Goal: Communication & Community: Participate in discussion

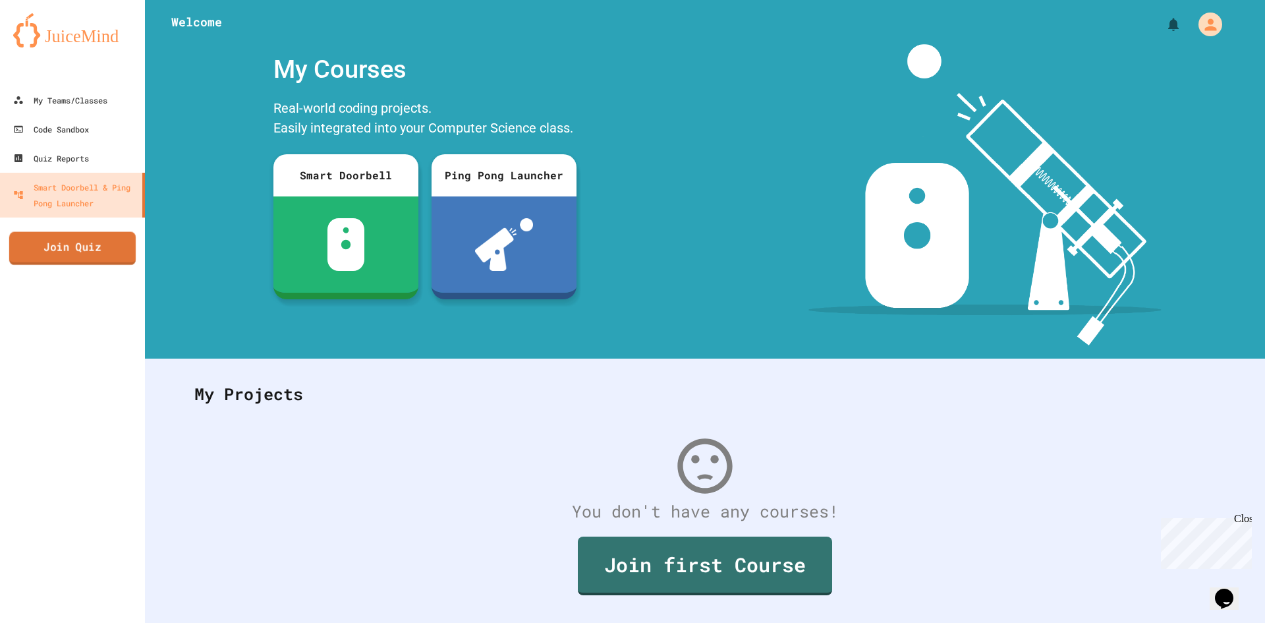
click at [103, 250] on link "Join Quiz" at bounding box center [72, 248] width 127 height 33
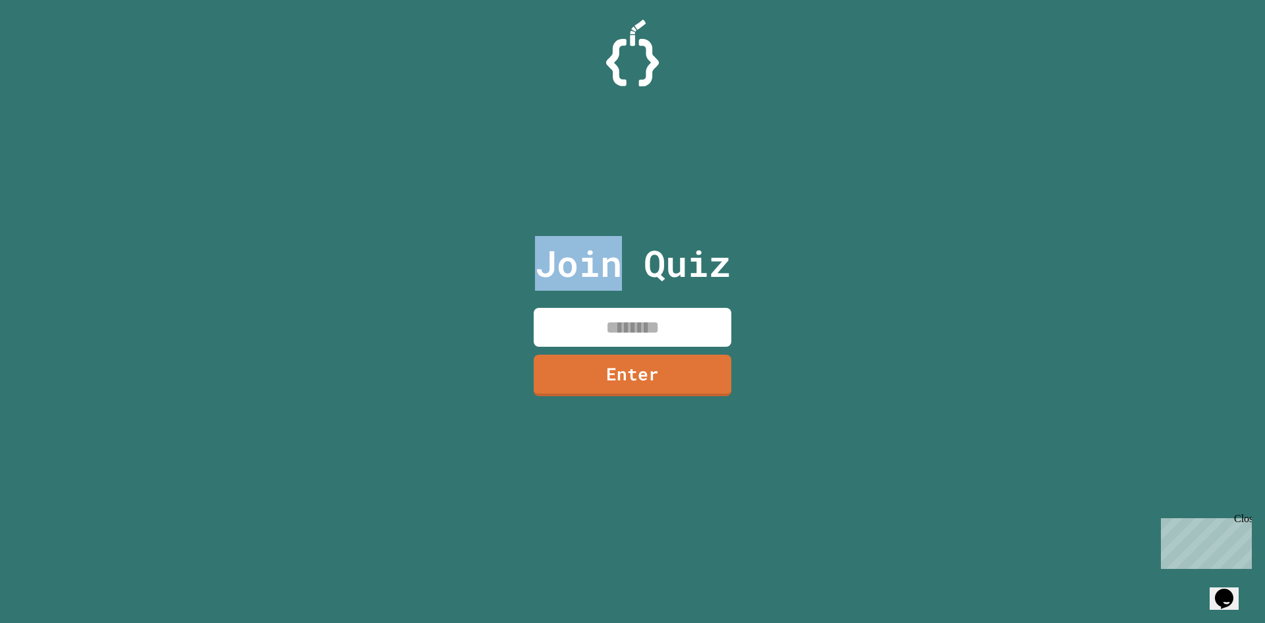
click at [391, 254] on div "Join Quiz Enter" at bounding box center [632, 311] width 1265 height 623
click at [637, 318] on input at bounding box center [633, 327] width 198 height 39
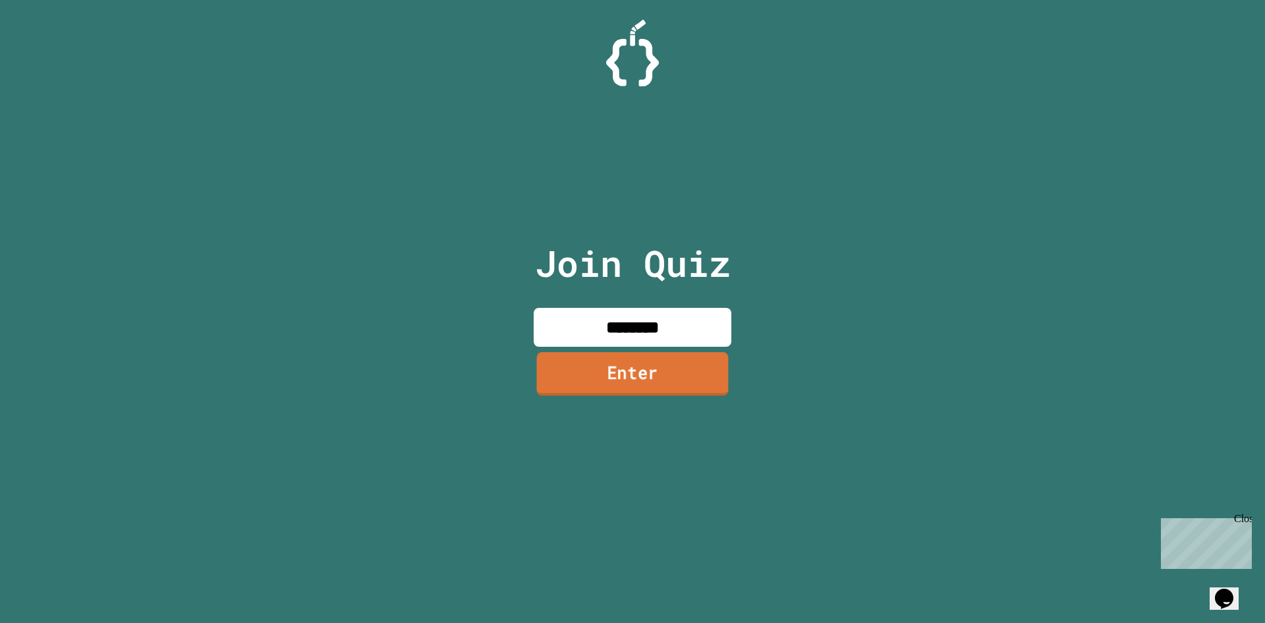
type input "********"
click at [621, 372] on link "Enter" at bounding box center [632, 374] width 200 height 43
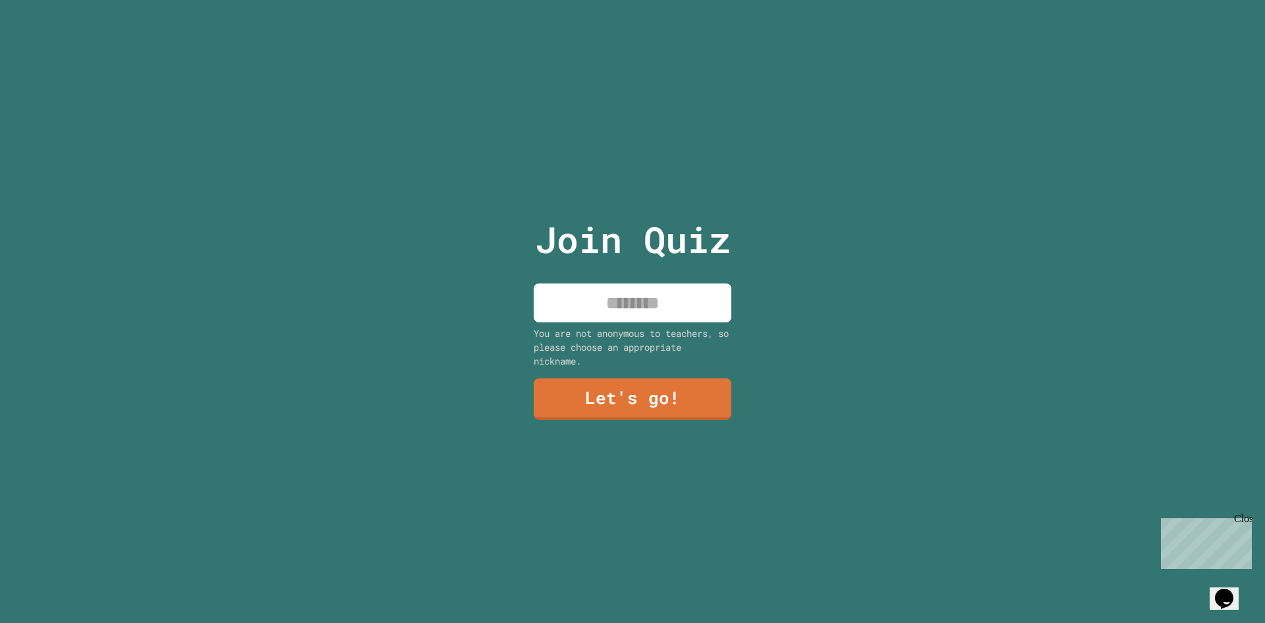
click at [696, 303] on input at bounding box center [633, 302] width 198 height 39
type input "****"
click at [584, 400] on link "Let's go!" at bounding box center [632, 397] width 201 height 43
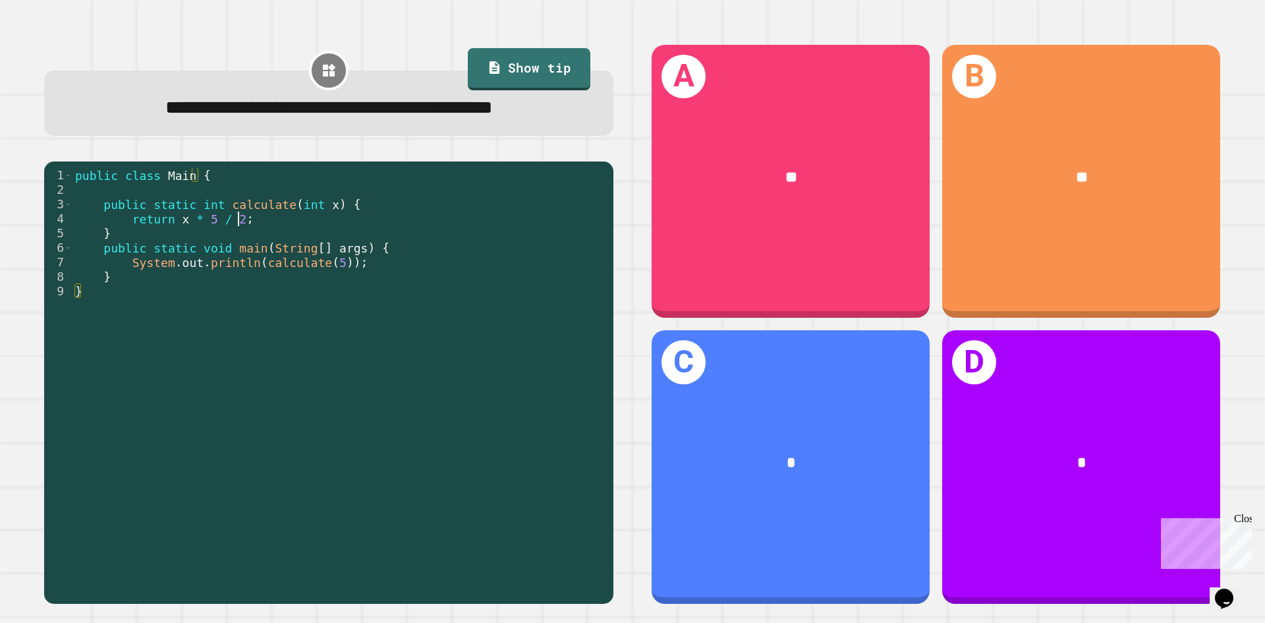
click at [369, 227] on div "public class Main { public static int calculate ( int x ) { return x * 5 / 2 ; …" at bounding box center [339, 378] width 534 height 420
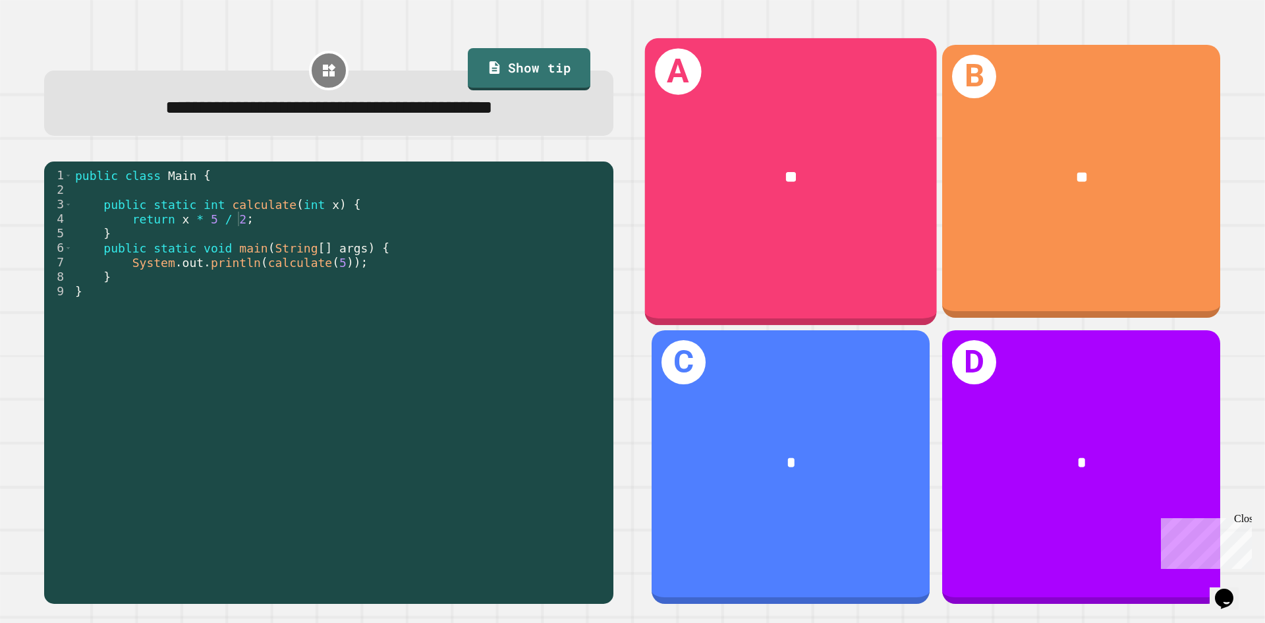
click at [817, 248] on div "A **" at bounding box center [791, 181] width 292 height 287
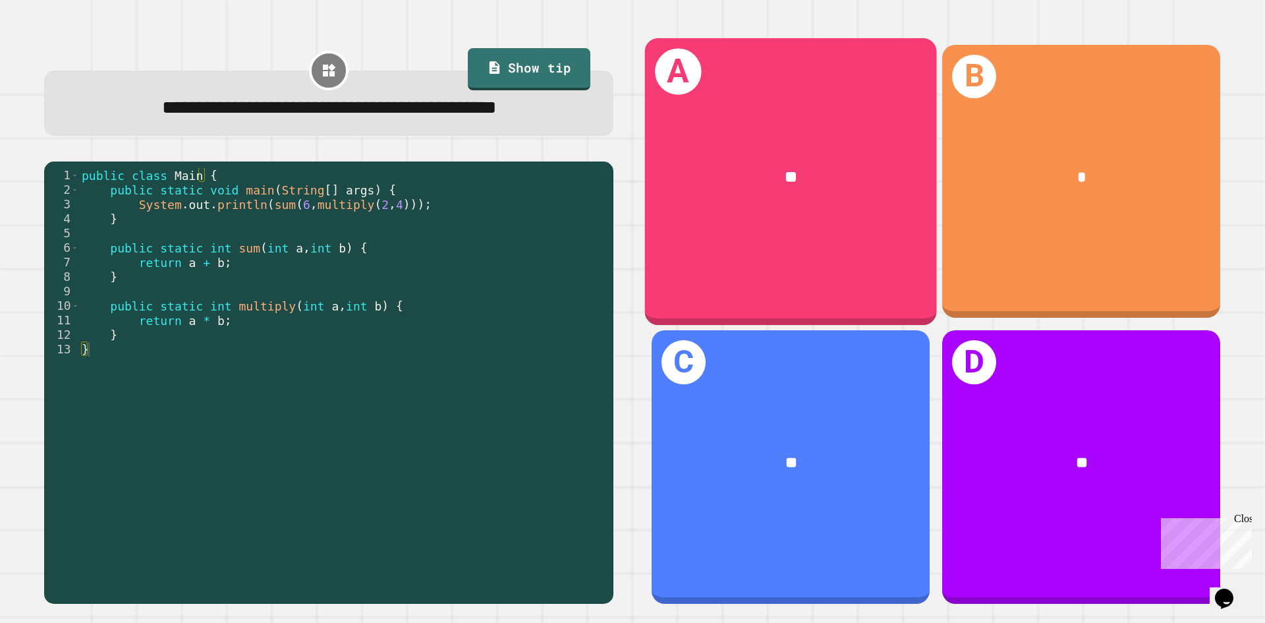
click at [832, 285] on div "A **" at bounding box center [791, 181] width 292 height 287
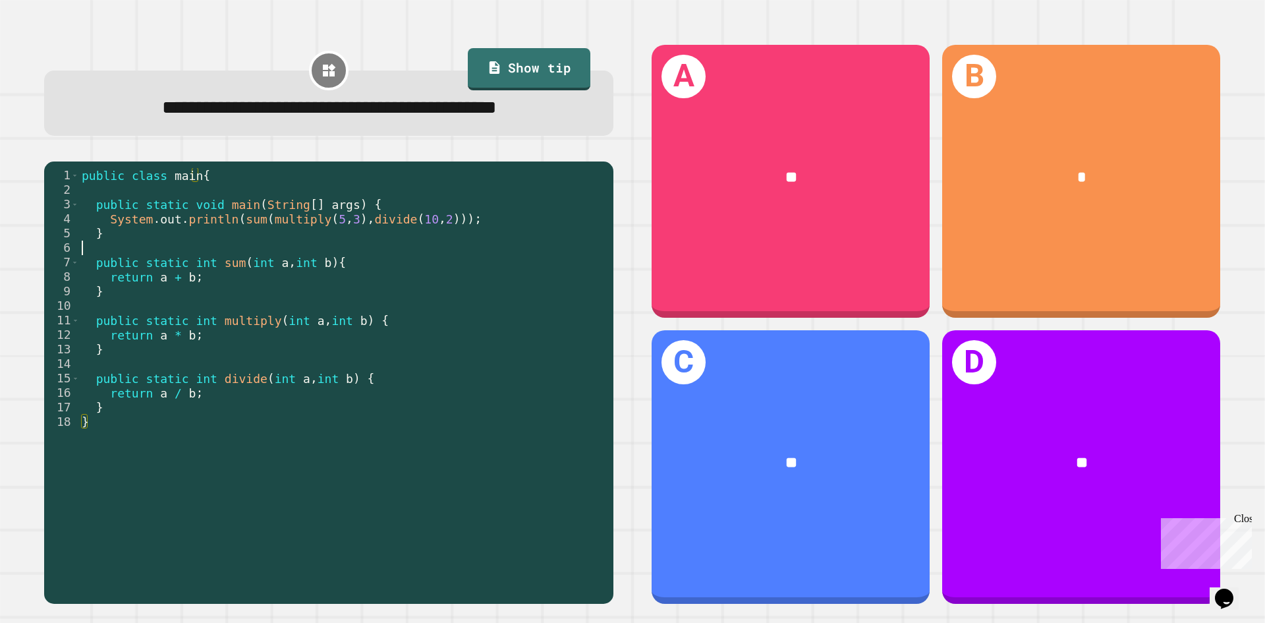
click at [473, 287] on div "public class main { public static void main ( String [ ] args ) { System . out …" at bounding box center [343, 363] width 528 height 391
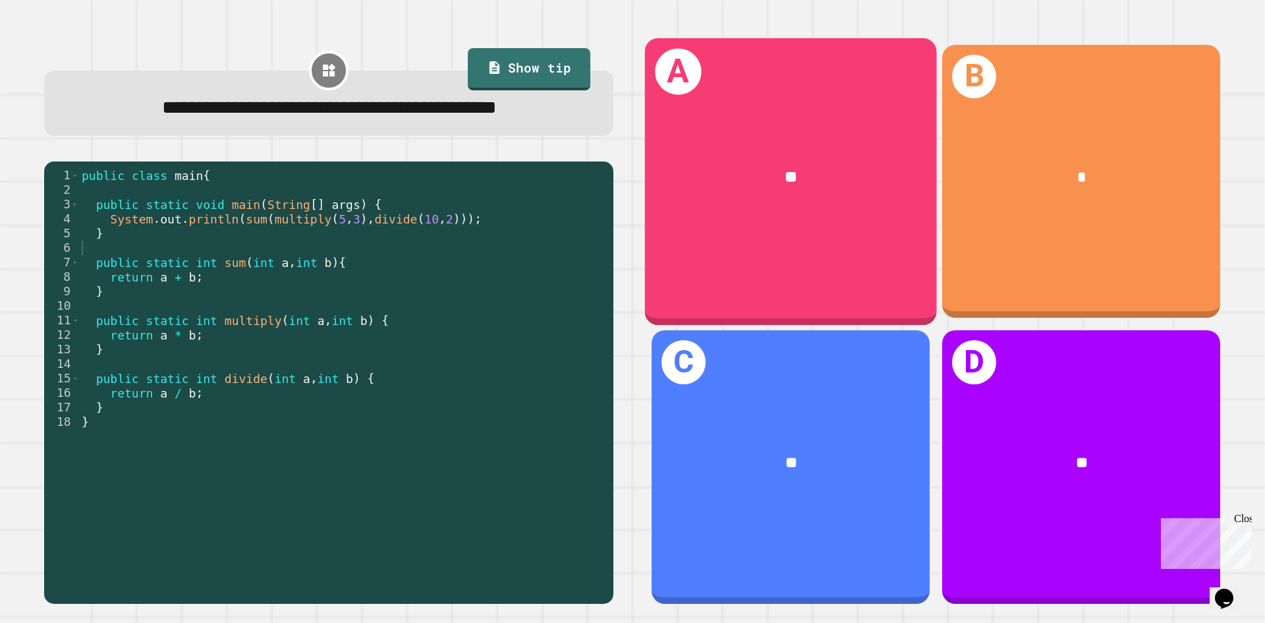
click at [861, 233] on div "A **" at bounding box center [791, 181] width 292 height 287
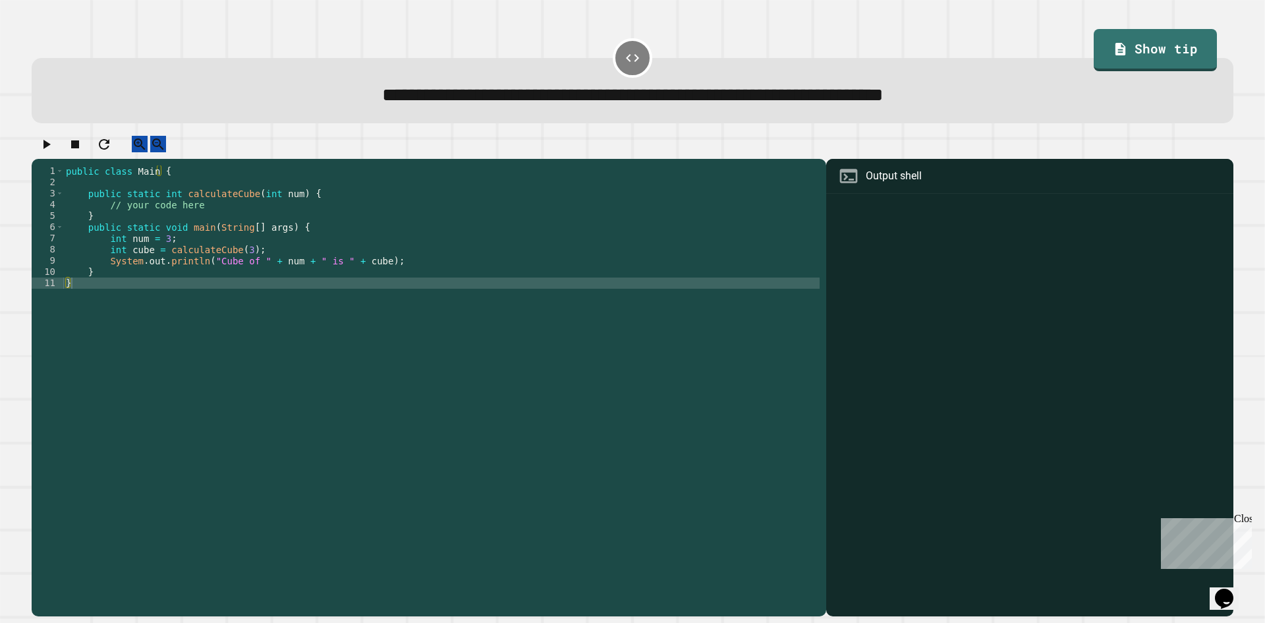
click at [322, 248] on div "public class Main { public static int calculateCube ( int num ) { // your code …" at bounding box center [441, 378] width 757 height 426
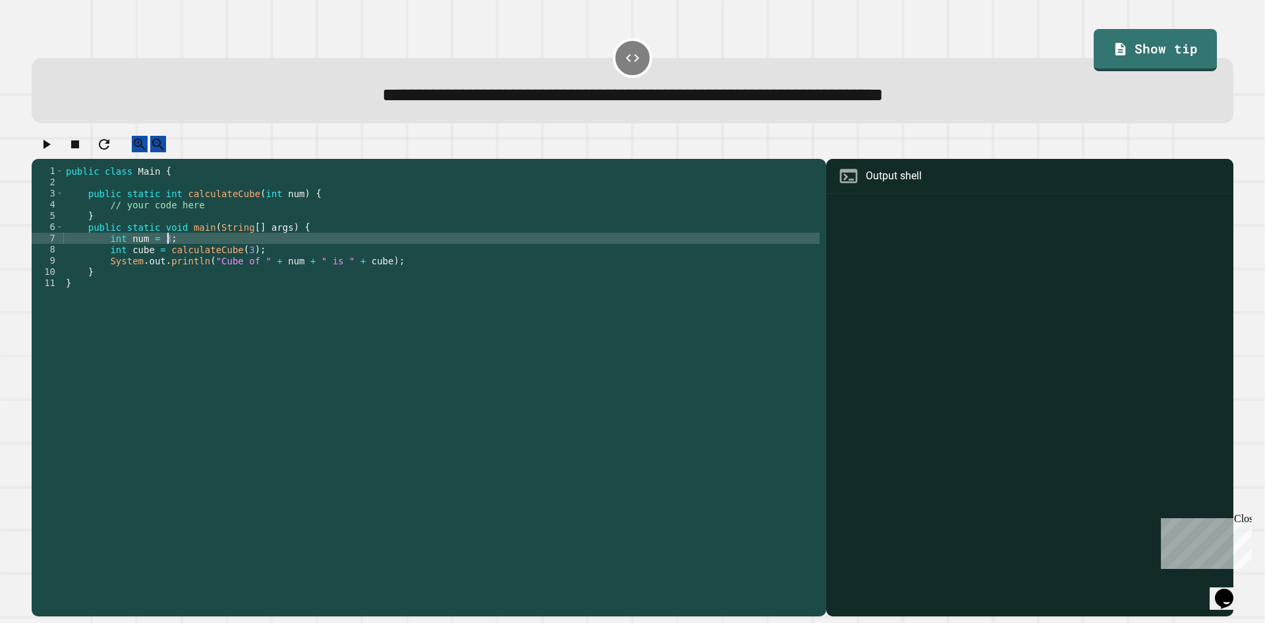
click at [336, 229] on div "public class Main { public static int calculateCube ( int num ) { // your code …" at bounding box center [441, 378] width 757 height 426
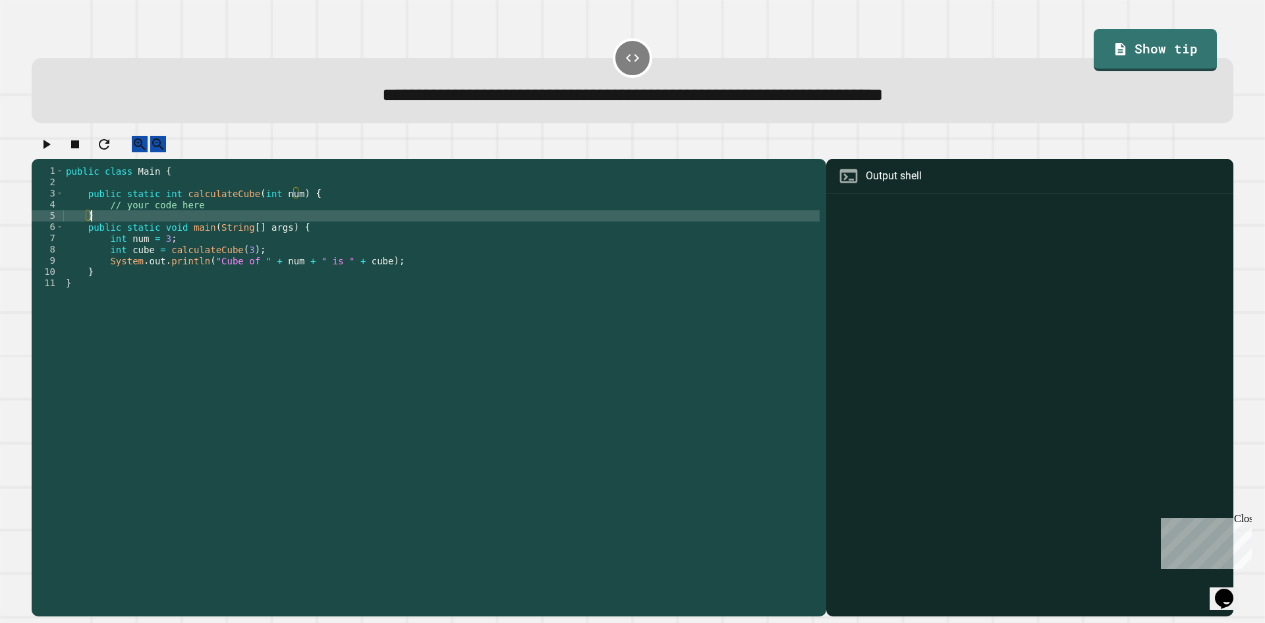
click at [348, 215] on div "public class Main { public static int calculateCube ( int num ) { // your code …" at bounding box center [441, 378] width 757 height 426
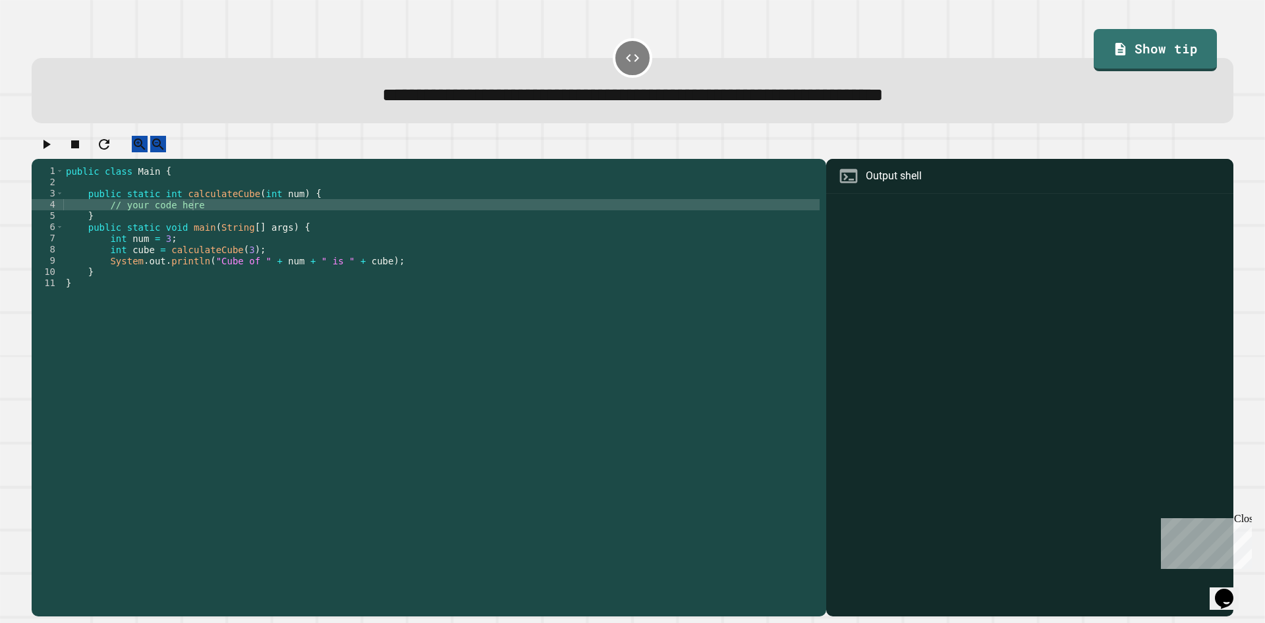
click at [842, 230] on div at bounding box center [1030, 406] width 394 height 419
click at [964, 215] on div at bounding box center [1030, 406] width 394 height 419
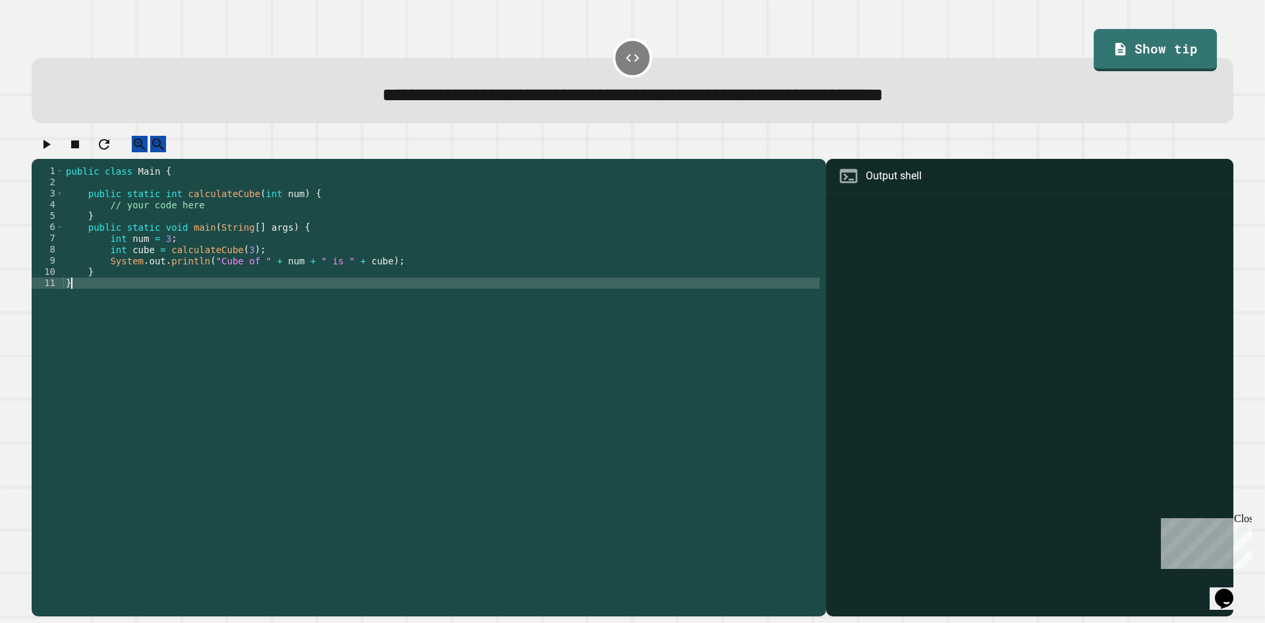
click at [373, 324] on div "public class Main { public static int calculateCube ( int num ) { // your code …" at bounding box center [441, 378] width 757 height 426
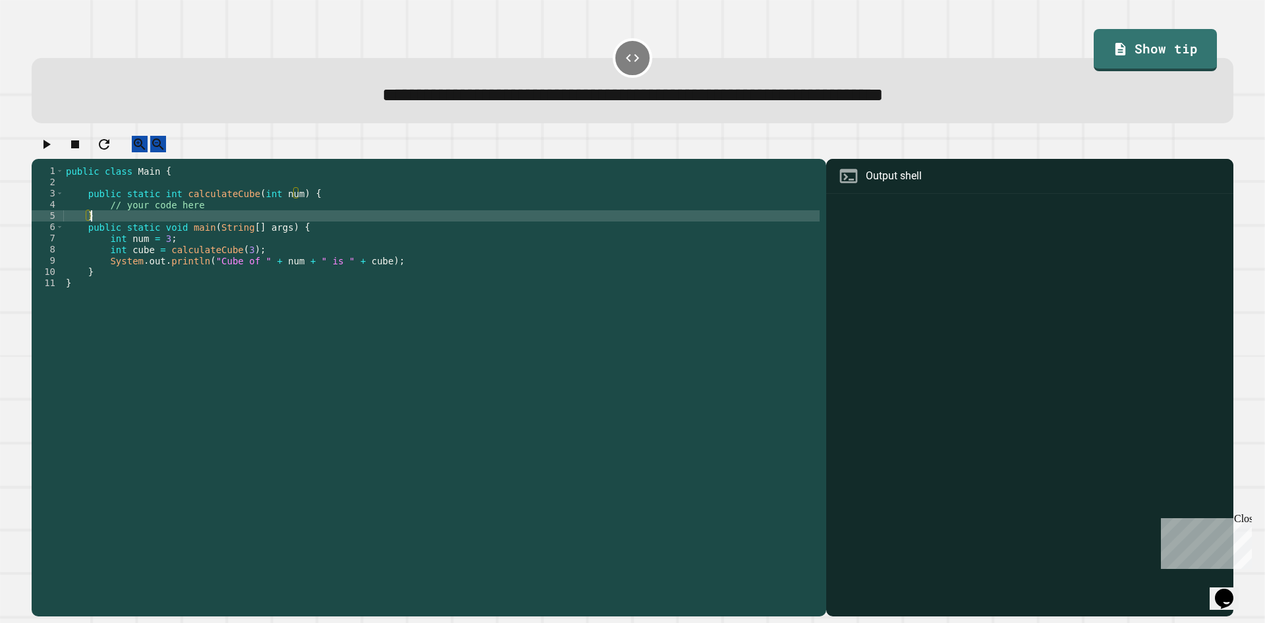
click at [288, 223] on div "public class Main { public static int calculateCube ( int num ) { // your code …" at bounding box center [441, 378] width 757 height 426
click at [294, 219] on div "public class Main { public static int calculateCube ( int num ) { // your code …" at bounding box center [441, 378] width 757 height 426
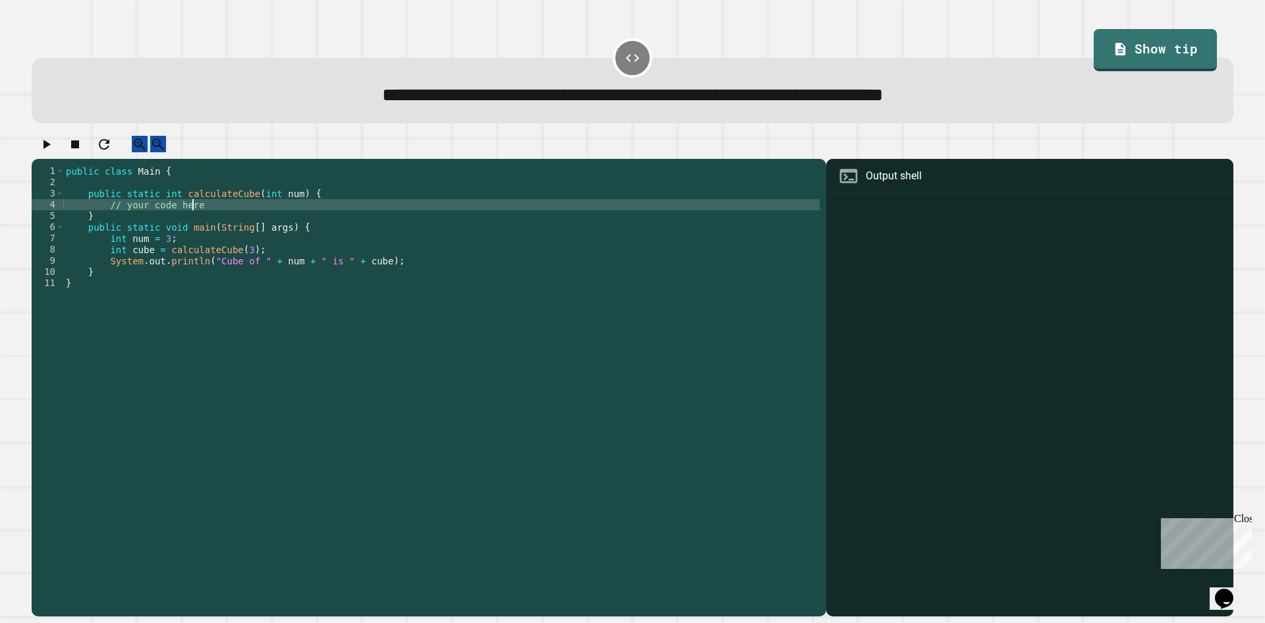
type textarea "**********"
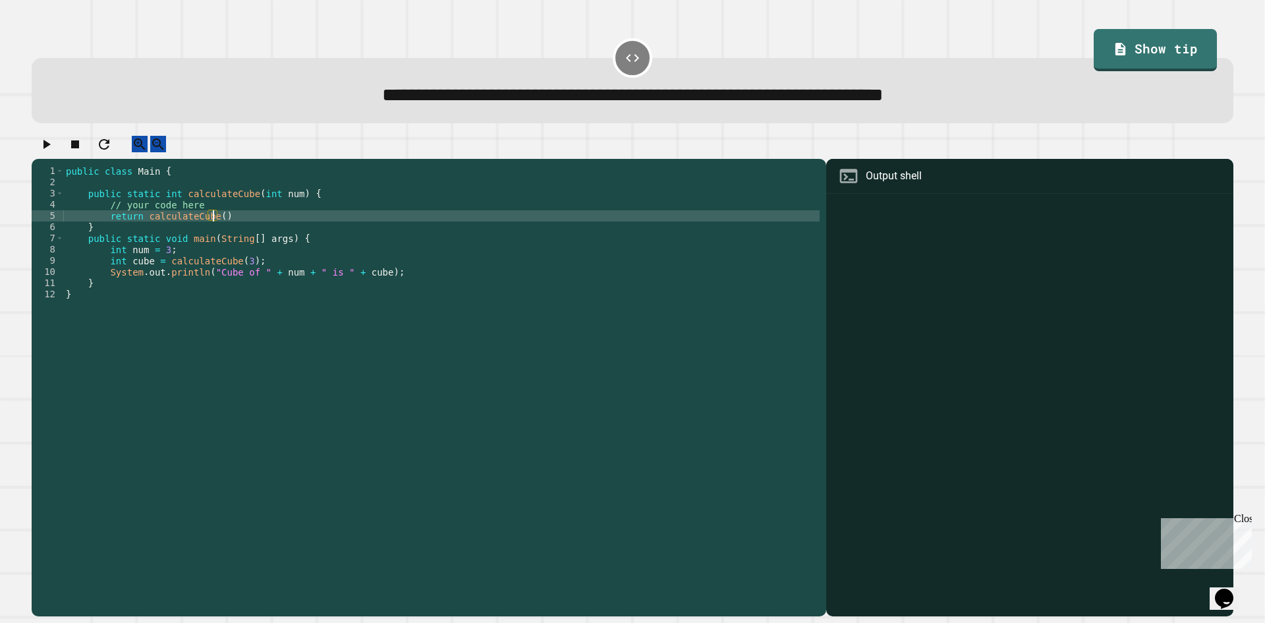
scroll to position [0, 11]
click at [54, 152] on icon "button" at bounding box center [46, 144] width 16 height 16
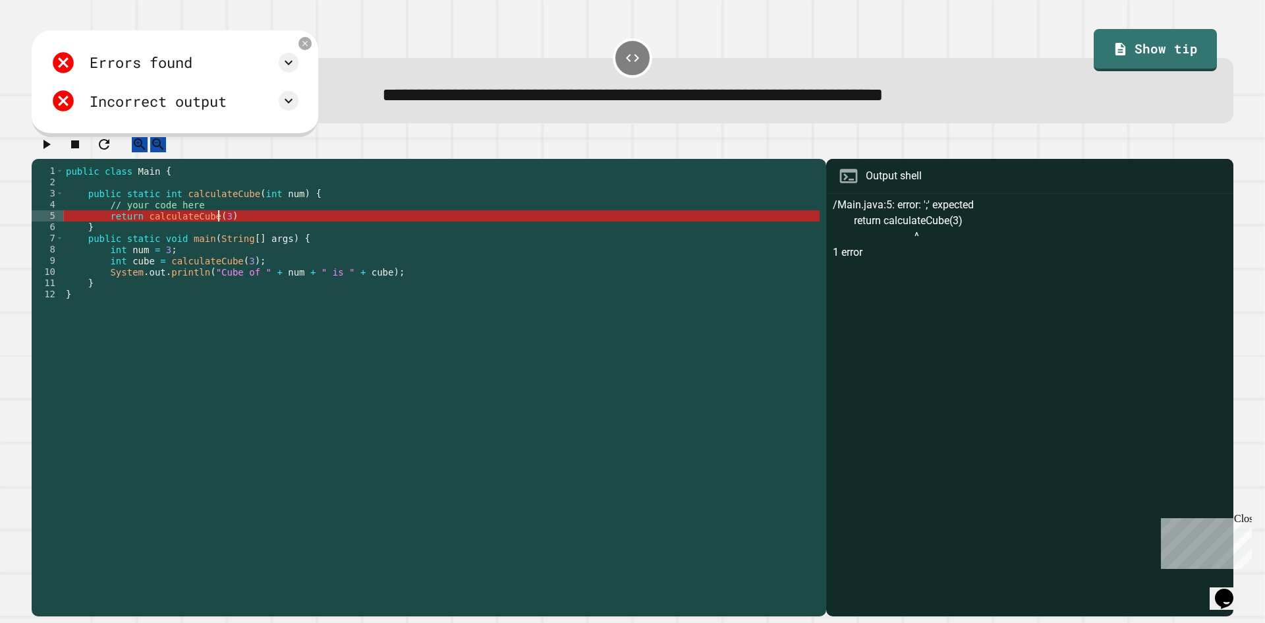
click at [219, 232] on div "public class Main { public static int calculateCube ( int num ) { // your code …" at bounding box center [441, 378] width 757 height 426
click at [235, 232] on div "public class Main { public static int calculateCube ( int num ) { // your code …" at bounding box center [441, 378] width 757 height 426
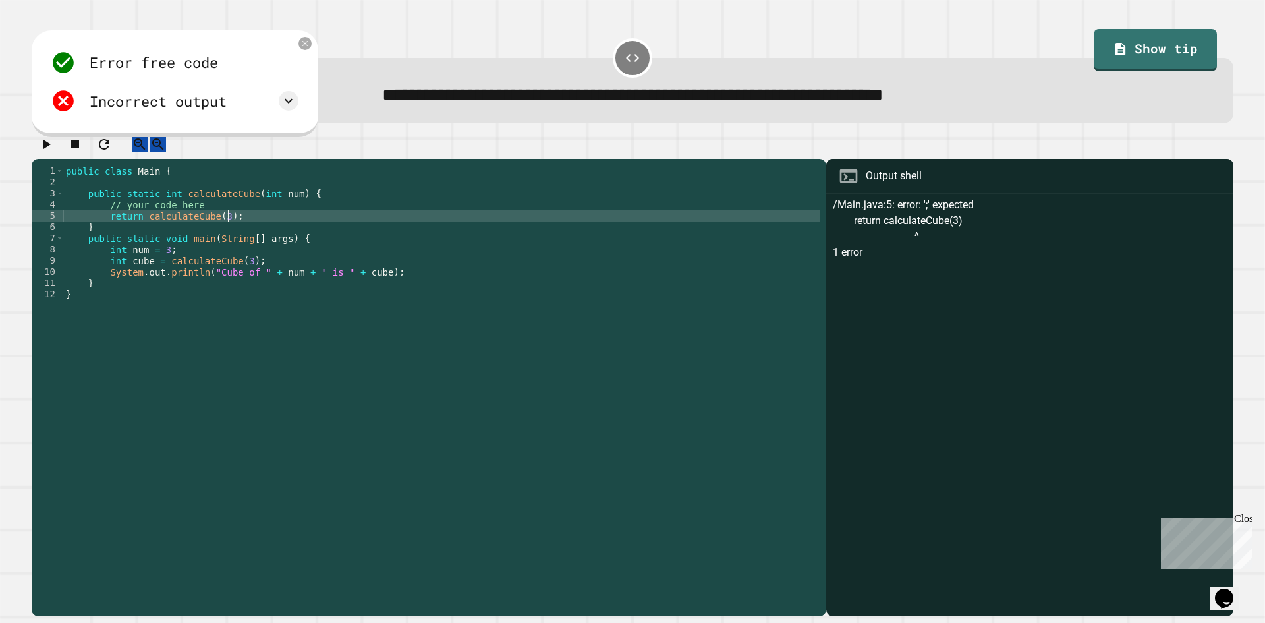
click at [49, 146] on icon "button" at bounding box center [46, 144] width 16 height 16
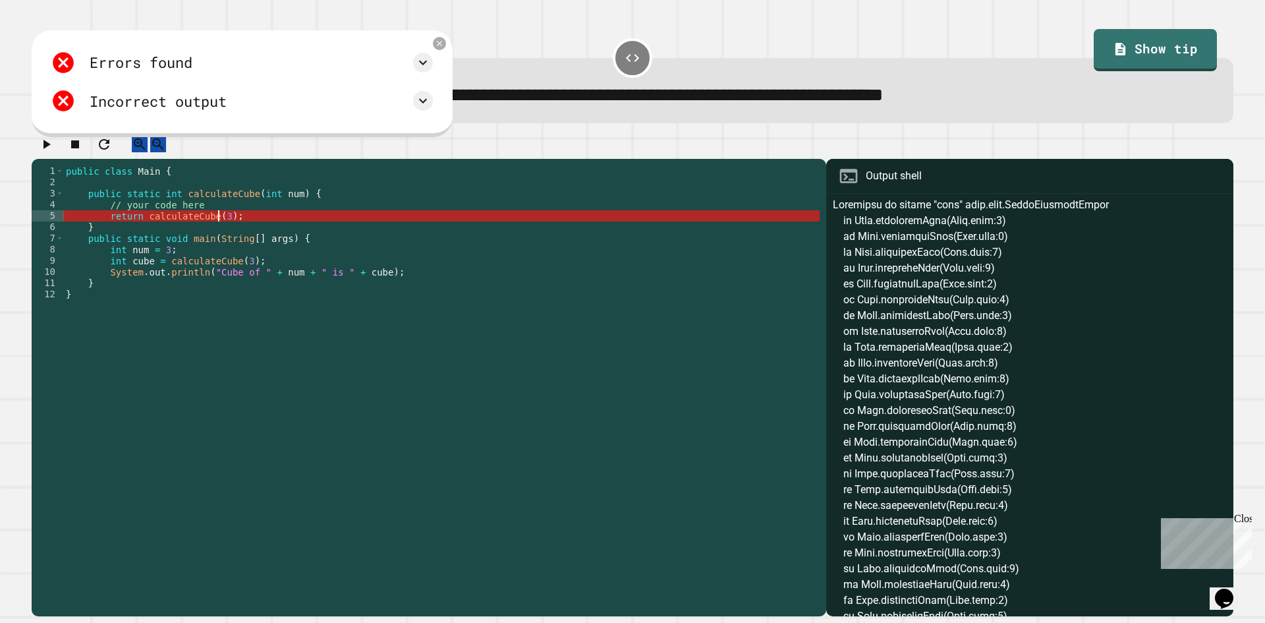
click at [217, 230] on div "public class Main { public static int calculateCube ( int num ) { // your code …" at bounding box center [441, 378] width 757 height 426
drag, startPoint x: 225, startPoint y: 229, endPoint x: 140, endPoint y: 233, distance: 85.8
click at [140, 233] on div "public class Main { public static int calculateCube ( int num ) { // your code …" at bounding box center [441, 378] width 757 height 426
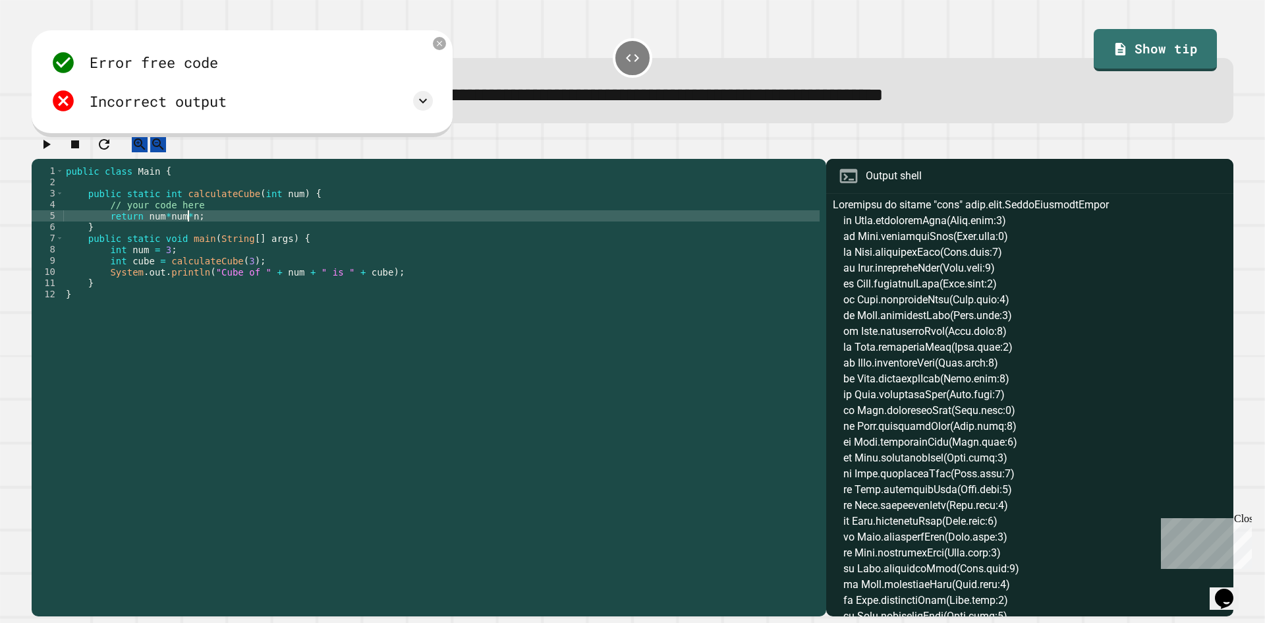
scroll to position [0, 9]
type textarea "**********"
click at [41, 145] on button "button" at bounding box center [46, 144] width 16 height 16
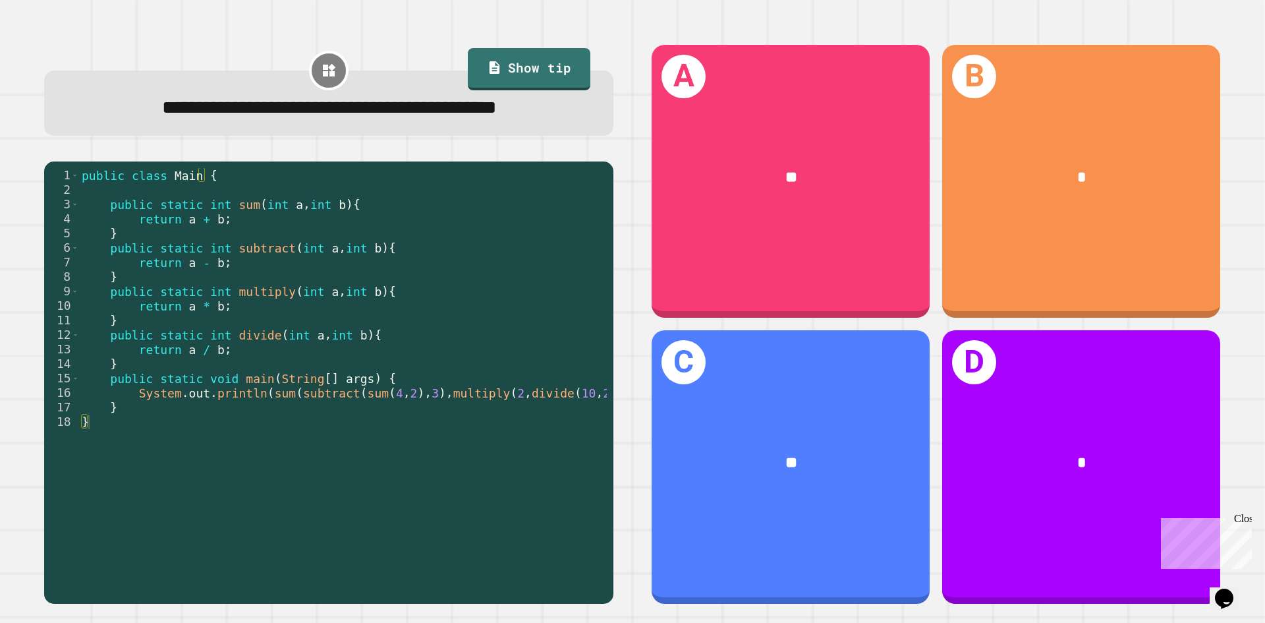
click at [299, 256] on div "public class Main { public static int sum ( int a , int b ) { return a + b ; } …" at bounding box center [355, 363] width 553 height 391
click at [254, 244] on div "public class Main { public static int sum ( int a , int b ) { return a + b ; } …" at bounding box center [355, 363] width 553 height 391
click at [254, 254] on div "public class Main { public static int sum ( int a , int b ) { return a + b ; } …" at bounding box center [355, 363] width 553 height 391
click at [265, 293] on div "public class Main { public static int sum ( int a , int b ) { return a + b ; } …" at bounding box center [355, 363] width 553 height 391
click at [318, 347] on div "public class Main { public static int sum ( int a , int b ) { return a + b ; } …" at bounding box center [355, 363] width 553 height 391
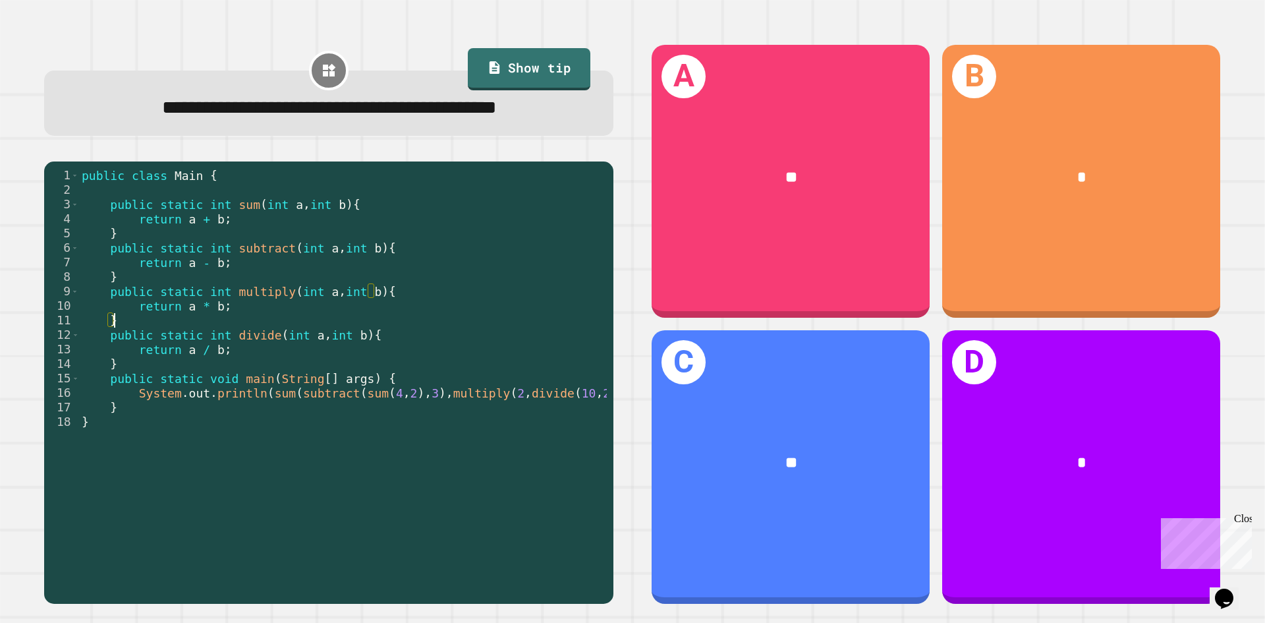
click at [346, 383] on div "public class Main { public static int sum ( int a , int b ) { return a + b ; } …" at bounding box center [355, 363] width 553 height 391
click at [358, 432] on div "public class Main { public static int sum ( int a , int b ) { return a + b ; } …" at bounding box center [355, 363] width 553 height 391
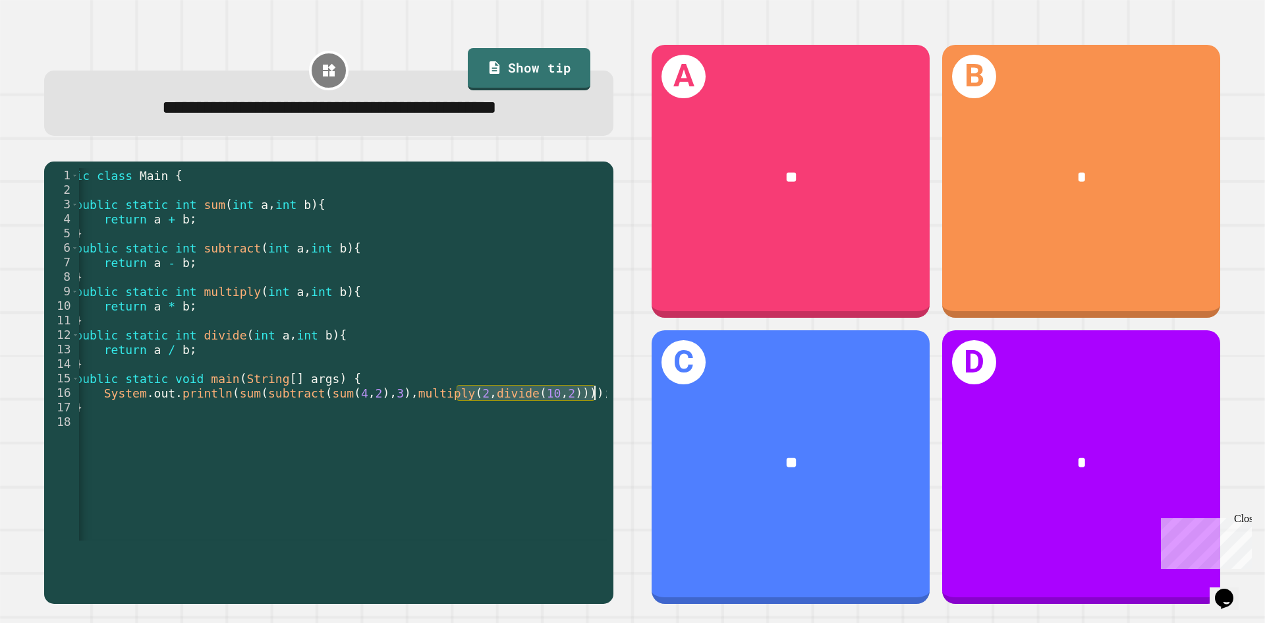
scroll to position [0, 35]
drag, startPoint x: 493, startPoint y: 428, endPoint x: 619, endPoint y: 432, distance: 126.6
click at [619, 432] on div "**********" at bounding box center [329, 324] width 608 height 598
click at [487, 422] on div "public class Main { public static int sum ( int a , int b ) { return a + b ; } …" at bounding box center [343, 354] width 528 height 372
click at [428, 424] on div "public class Main { public static int sum ( int a , int b ) { return a + b ; } …" at bounding box center [320, 363] width 553 height 391
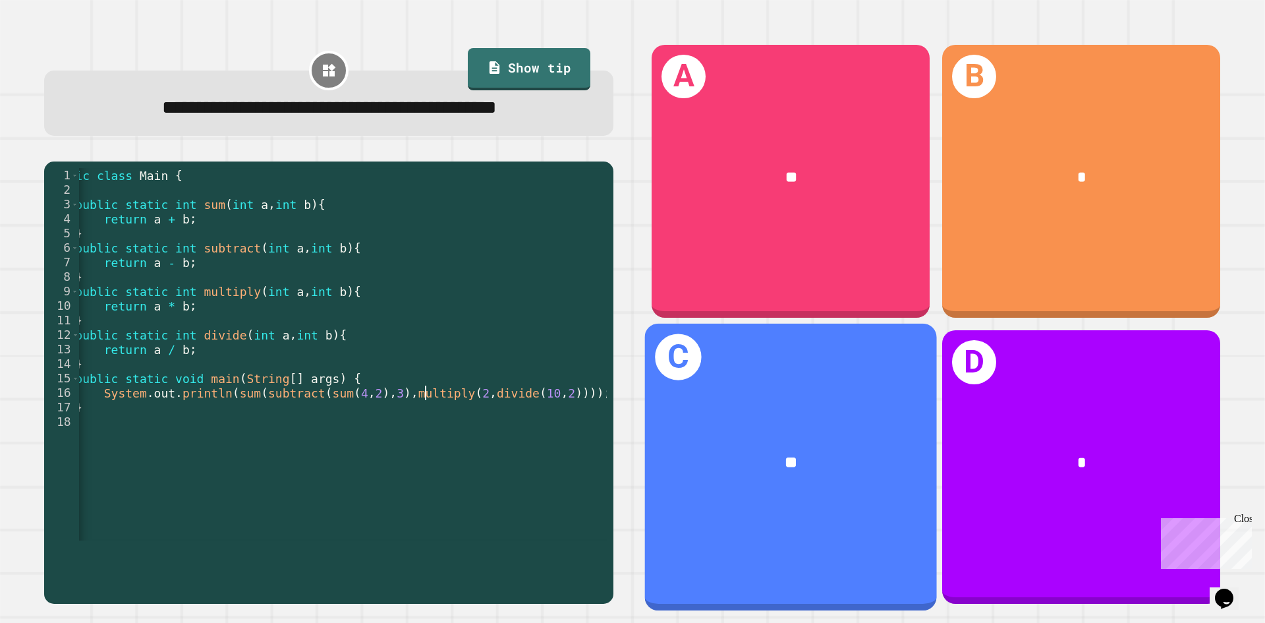
click at [722, 419] on div "**" at bounding box center [791, 463] width 292 height 88
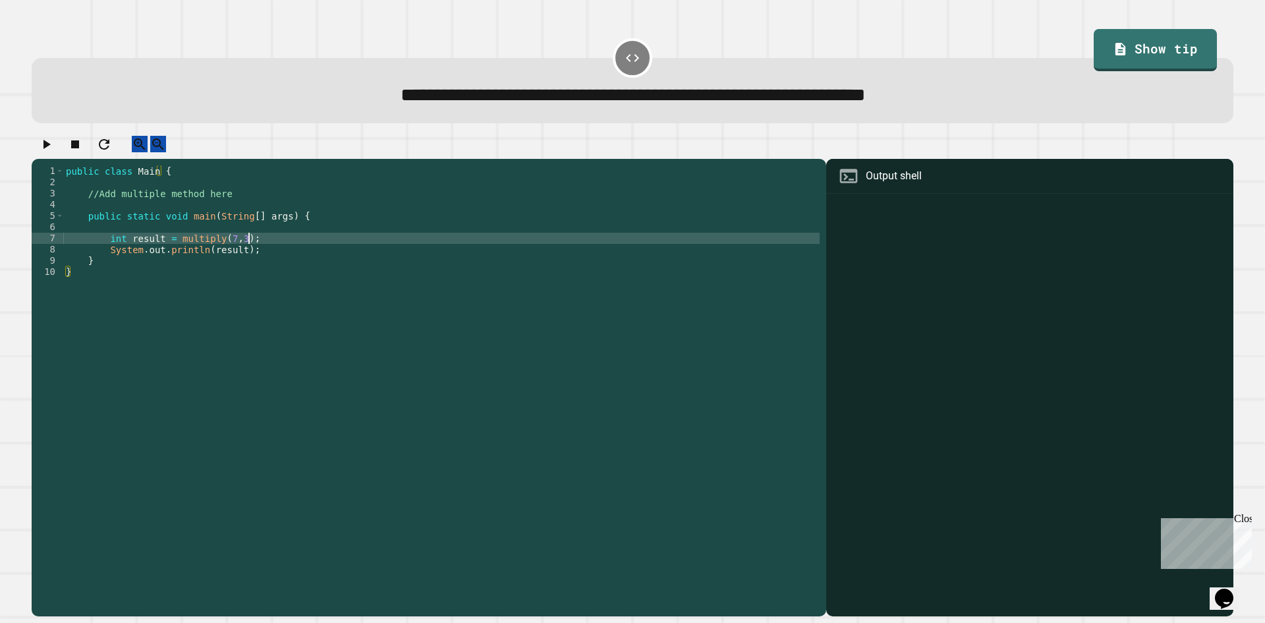
click at [509, 255] on div "public class Main { //Add multiple method here public static void main ( String…" at bounding box center [441, 378] width 757 height 426
click at [526, 238] on div "public class Main { //Add multiple method here public static void main ( String…" at bounding box center [441, 378] width 757 height 426
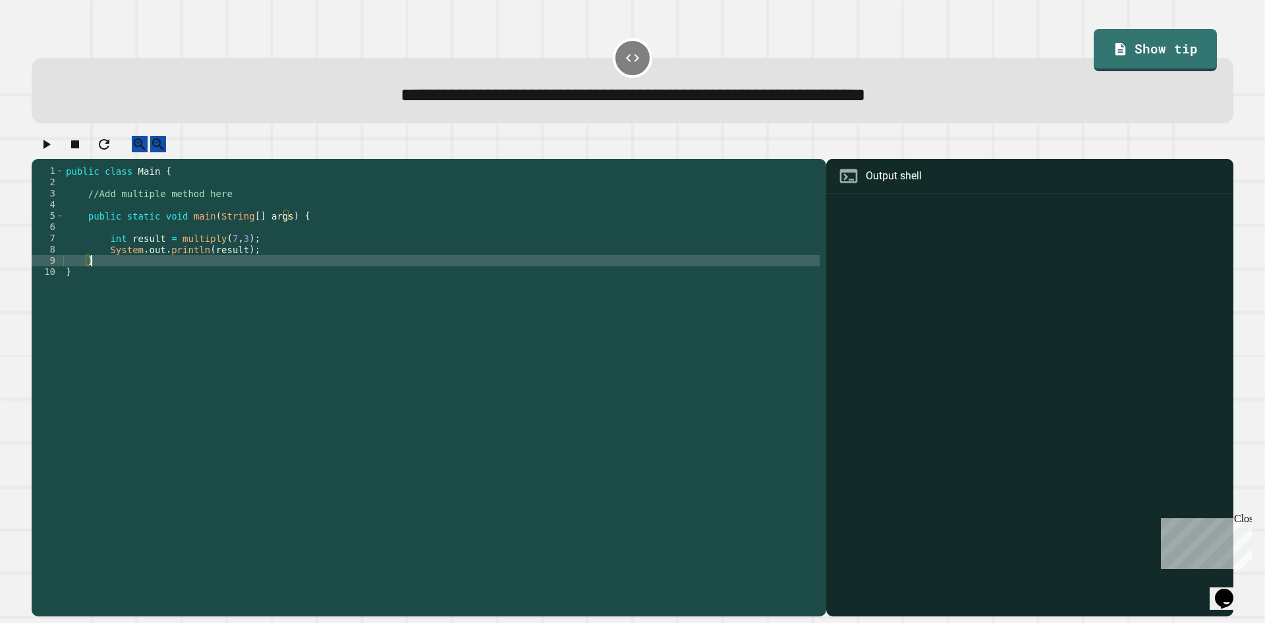
click at [461, 268] on div "public class Main { //Add multiple method here public static void main ( String…" at bounding box center [441, 378] width 757 height 426
click at [467, 252] on div "public class Main { //Add multiple method here public static void main ( String…" at bounding box center [441, 378] width 757 height 426
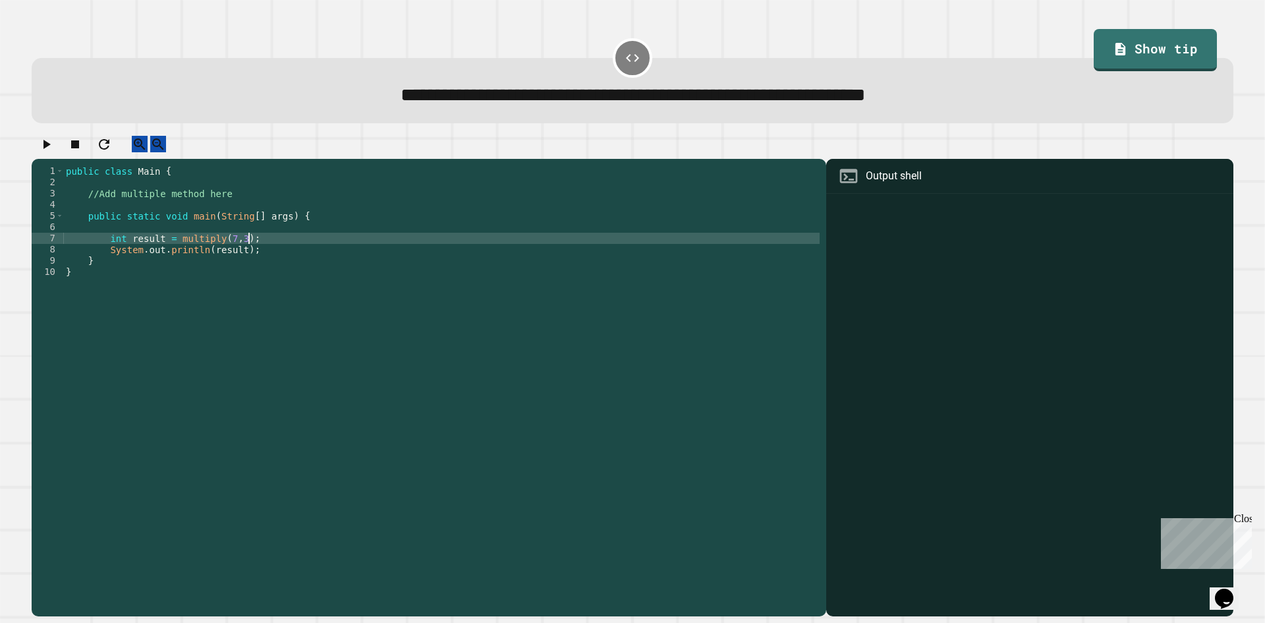
click at [333, 217] on div "public class Main { //Add multiple method here public static void main ( String…" at bounding box center [441, 378] width 757 height 426
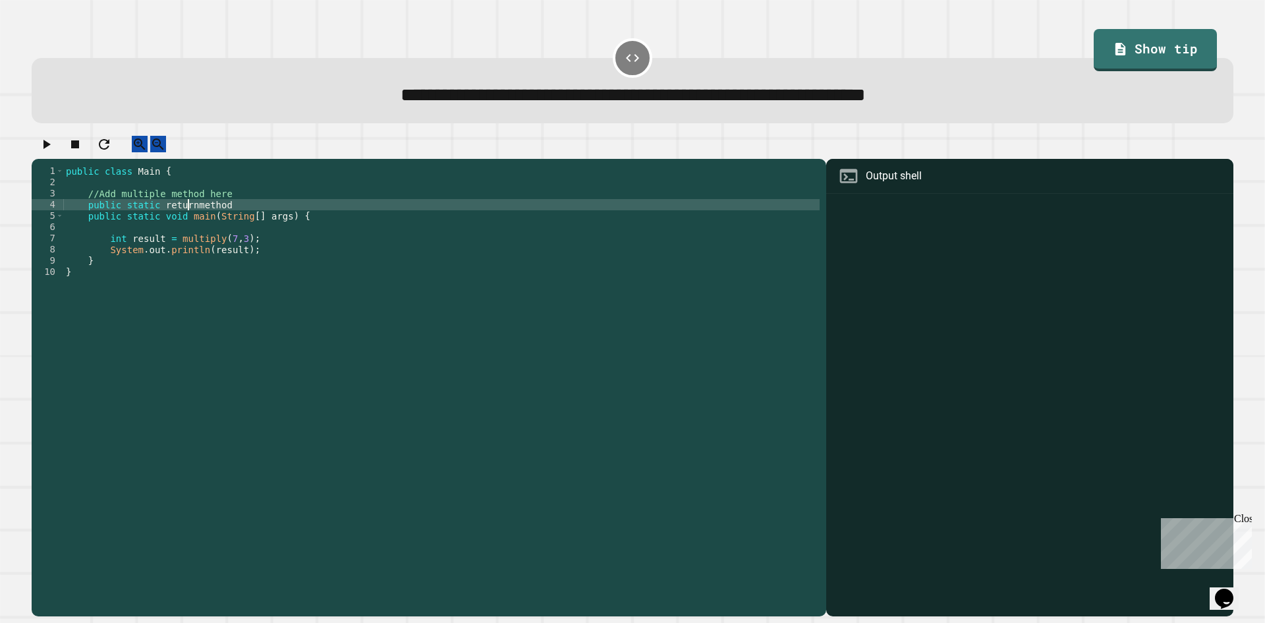
scroll to position [0, 9]
type textarea "**********"
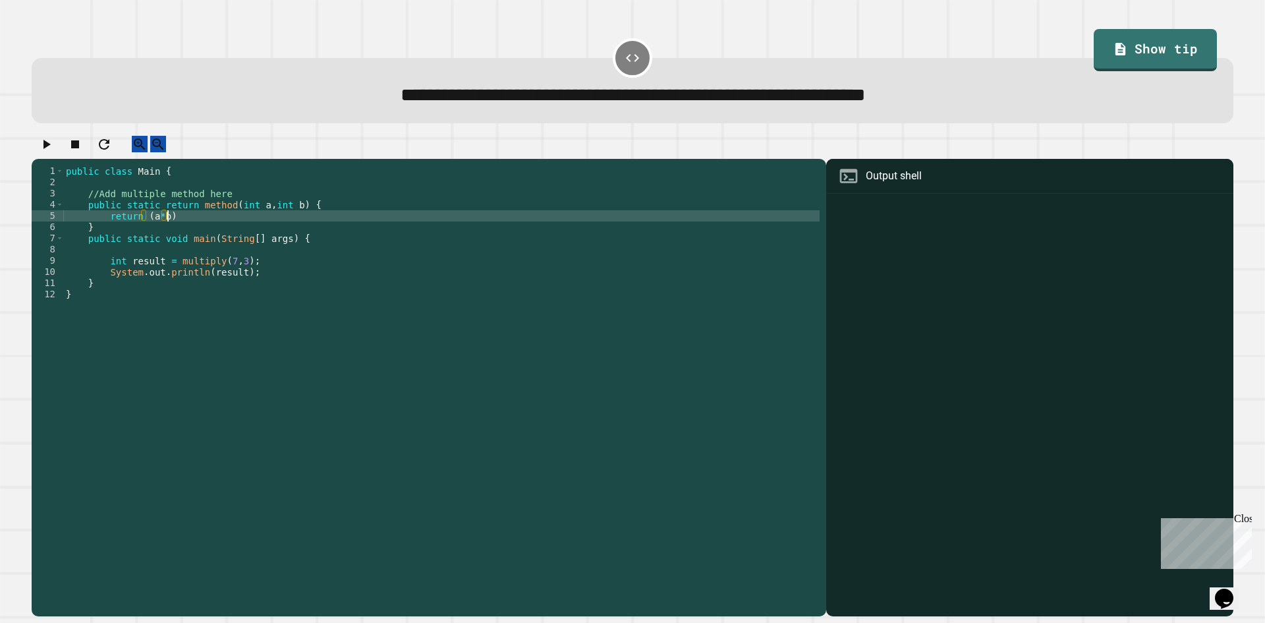
scroll to position [0, 7]
click at [45, 152] on icon "button" at bounding box center [46, 144] width 16 height 16
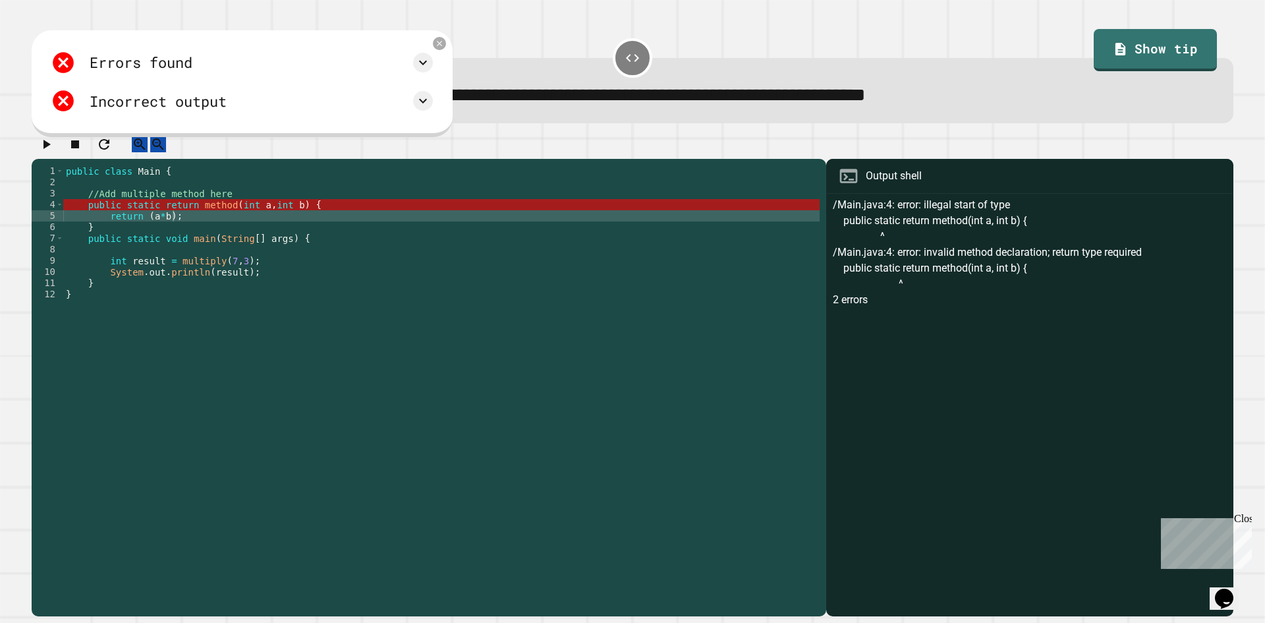
click at [250, 224] on div "public class Main { //Add multiple method here public static return method ( in…" at bounding box center [441, 378] width 757 height 426
click at [117, 217] on div "public class Main { //Add multiple method here public static return method ( in…" at bounding box center [441, 378] width 757 height 426
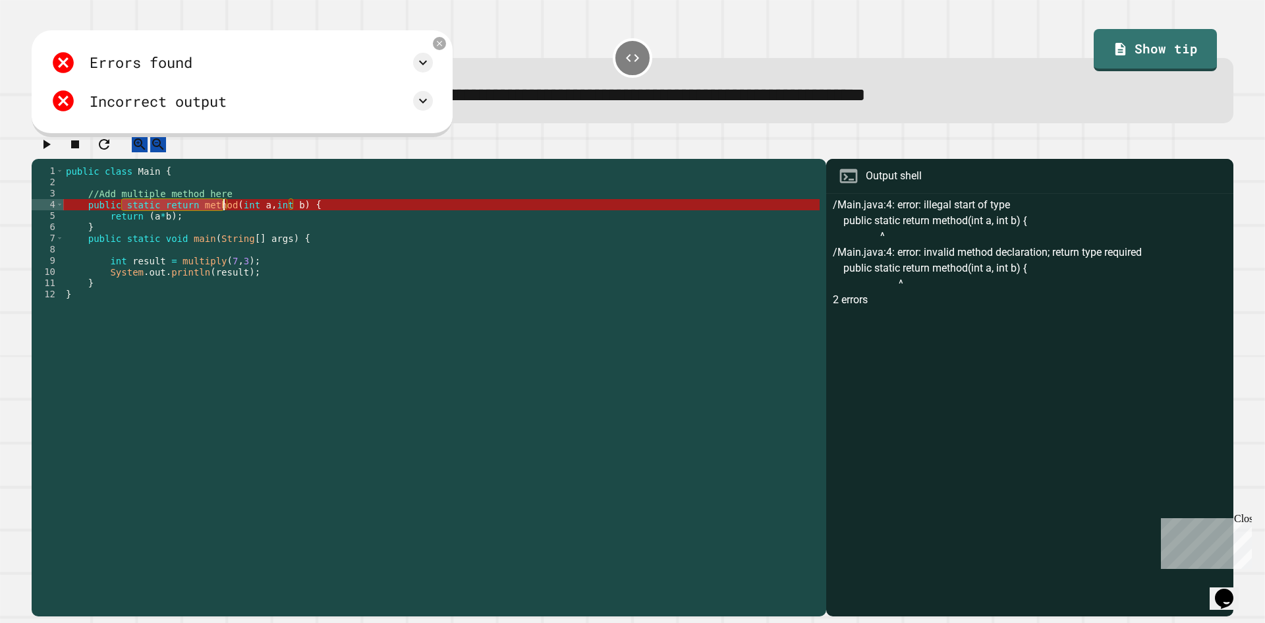
drag, startPoint x: 123, startPoint y: 217, endPoint x: 223, endPoint y: 221, distance: 99.6
click at [223, 221] on div "public class Main { //Add multiple method here public static return method ( in…" at bounding box center [441, 378] width 757 height 426
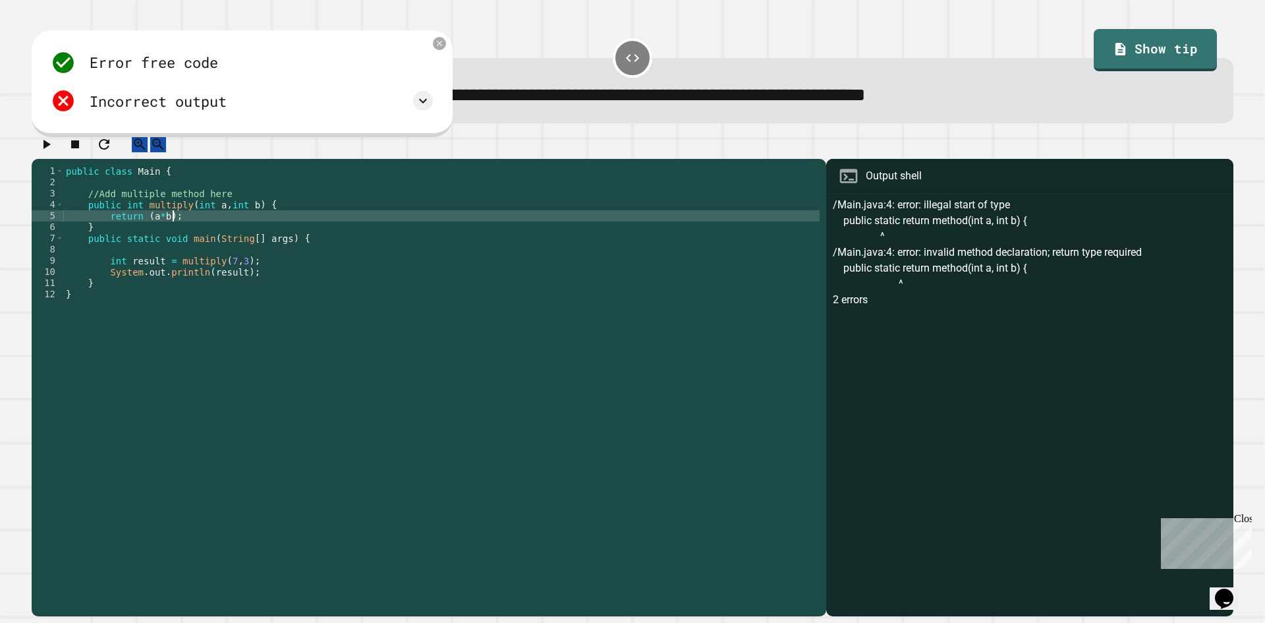
scroll to position [0, 7]
click at [39, 144] on div at bounding box center [633, 147] width 1202 height 23
click at [43, 146] on button "button" at bounding box center [46, 144] width 16 height 16
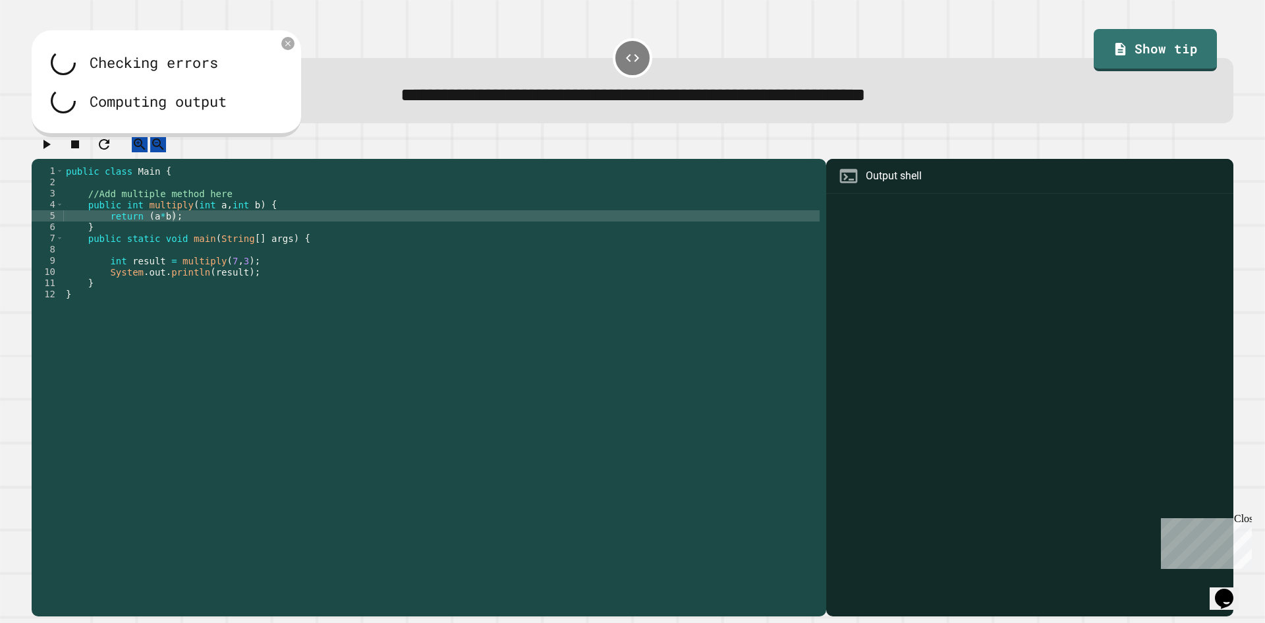
click at [239, 233] on div "public class Main { //Add multiple method here public int multiply ( int a , in…" at bounding box center [441, 378] width 757 height 426
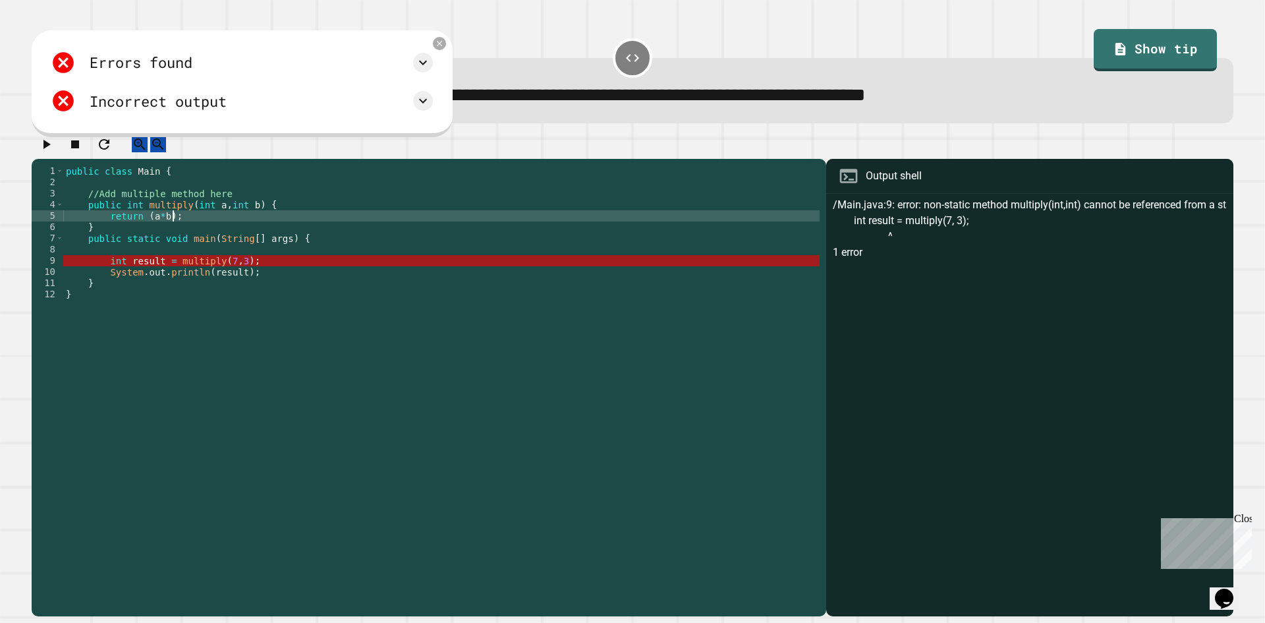
click at [221, 282] on div "public class Main { //Add multiple method here public int multiply ( int a , in…" at bounding box center [441, 378] width 757 height 426
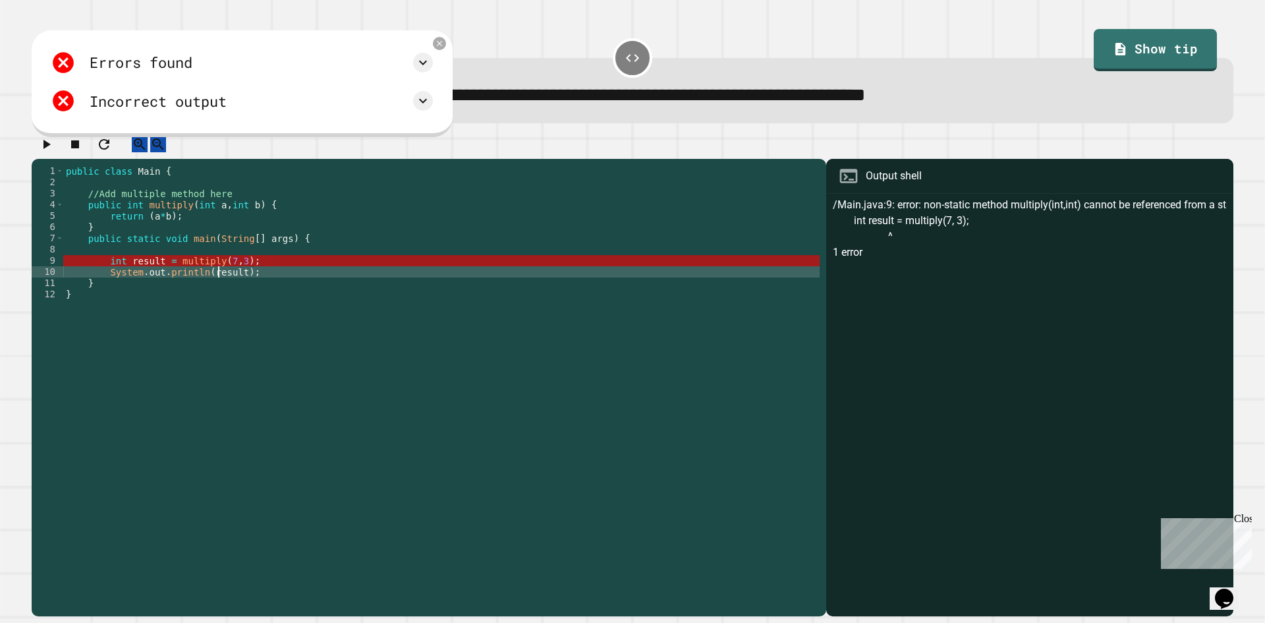
click at [239, 270] on div "public class Main { //Add multiple method here public int multiply ( int a , in…" at bounding box center [441, 378] width 757 height 426
click at [327, 277] on div "public class Main { //Add multiple method here public int multiply ( int a , in…" at bounding box center [441, 378] width 757 height 426
click at [256, 234] on div "public class Main { //Add multiple method here public int multiply ( int a , in…" at bounding box center [441, 378] width 757 height 426
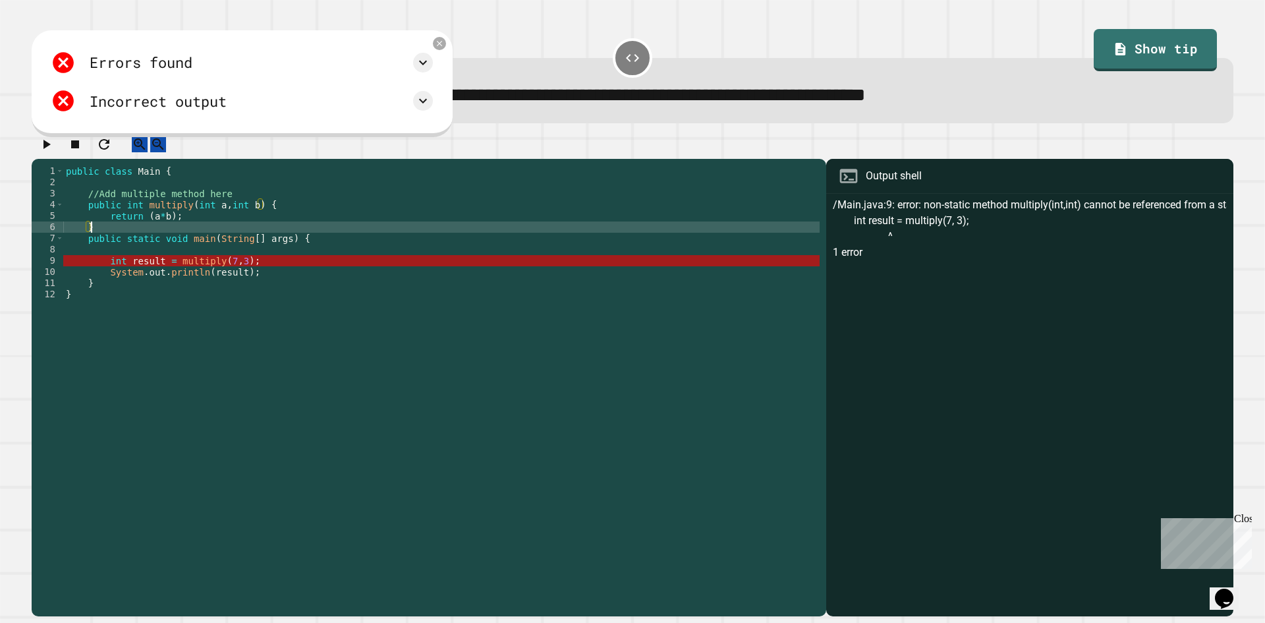
scroll to position [0, 1]
click at [257, 229] on div "public class Main { //Add multiple method here public int multiply ( int a , in…" at bounding box center [441, 378] width 757 height 426
click at [304, 221] on div "public class Main { //Add multiple method here public int multiply ( int a , in…" at bounding box center [441, 378] width 757 height 426
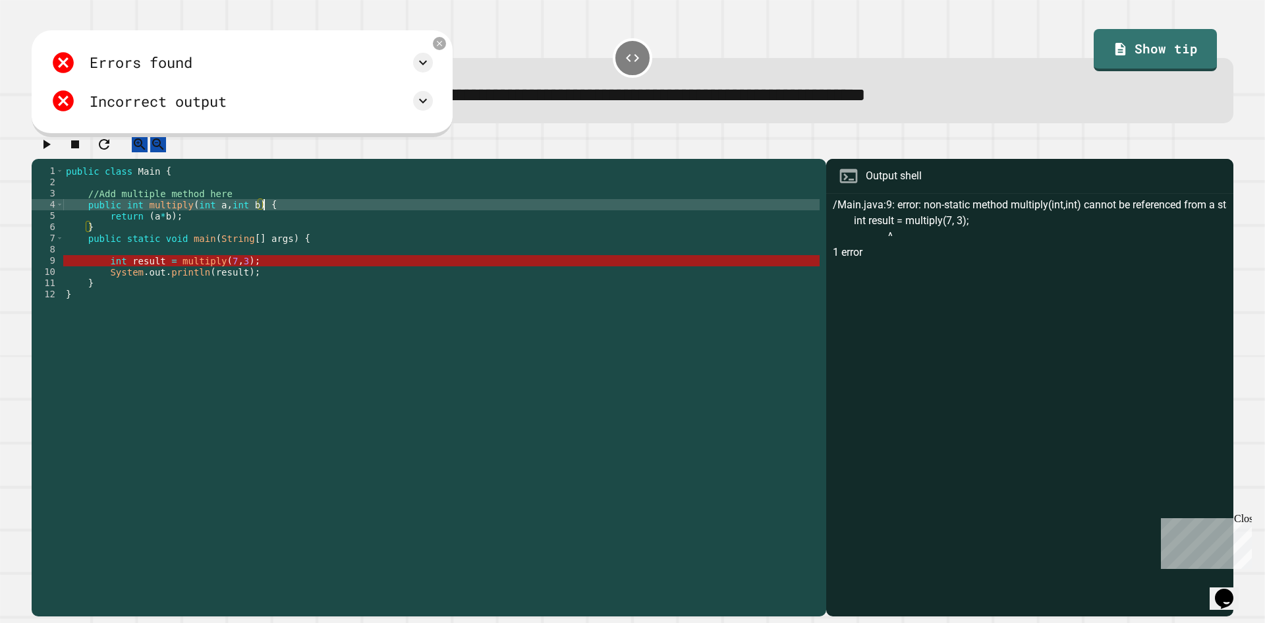
click at [287, 240] on div "public class Main { //Add multiple method here public int multiply ( int a , in…" at bounding box center [441, 378] width 757 height 426
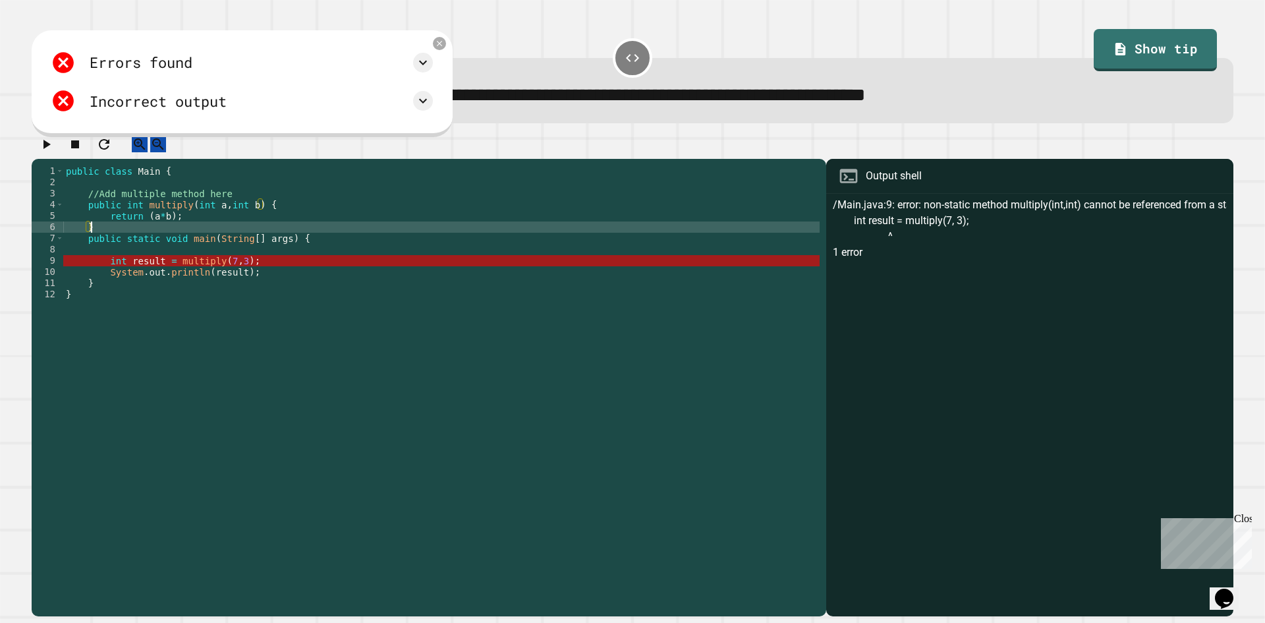
click at [291, 234] on div "public class Main { //Add multiple method here public int multiply ( int a , in…" at bounding box center [441, 378] width 757 height 426
click at [293, 229] on div "public class Main { //Add multiple method here public int multiply ( int a , in…" at bounding box center [441, 378] width 757 height 426
click at [283, 276] on div "public class Main { //Add multiple method here public int multiply ( int a , in…" at bounding box center [441, 378] width 757 height 426
click at [203, 237] on div "public class Main { //Add multiple method here public int multiply ( int a , in…" at bounding box center [441, 378] width 757 height 426
click at [142, 204] on div "public class Main { //Add multiple method here public int multiply ( int a , in…" at bounding box center [441, 378] width 757 height 426
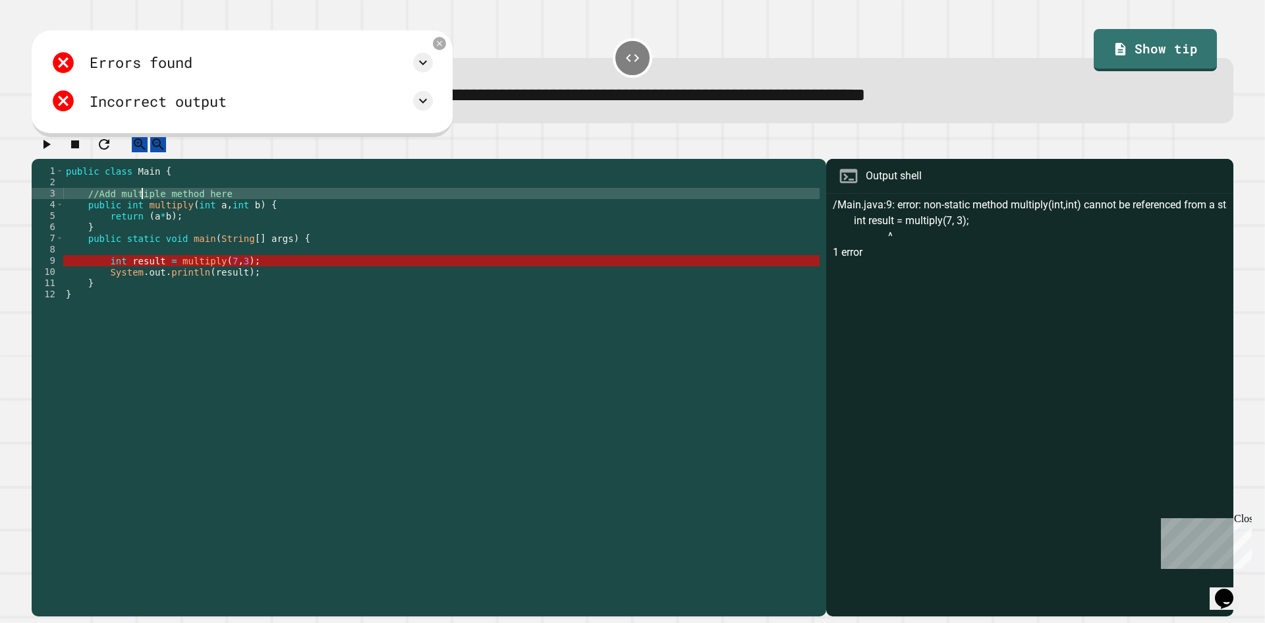
click at [159, 212] on div "public class Main { //Add multiple method here public int multiply ( int a , in…" at bounding box center [441, 378] width 757 height 426
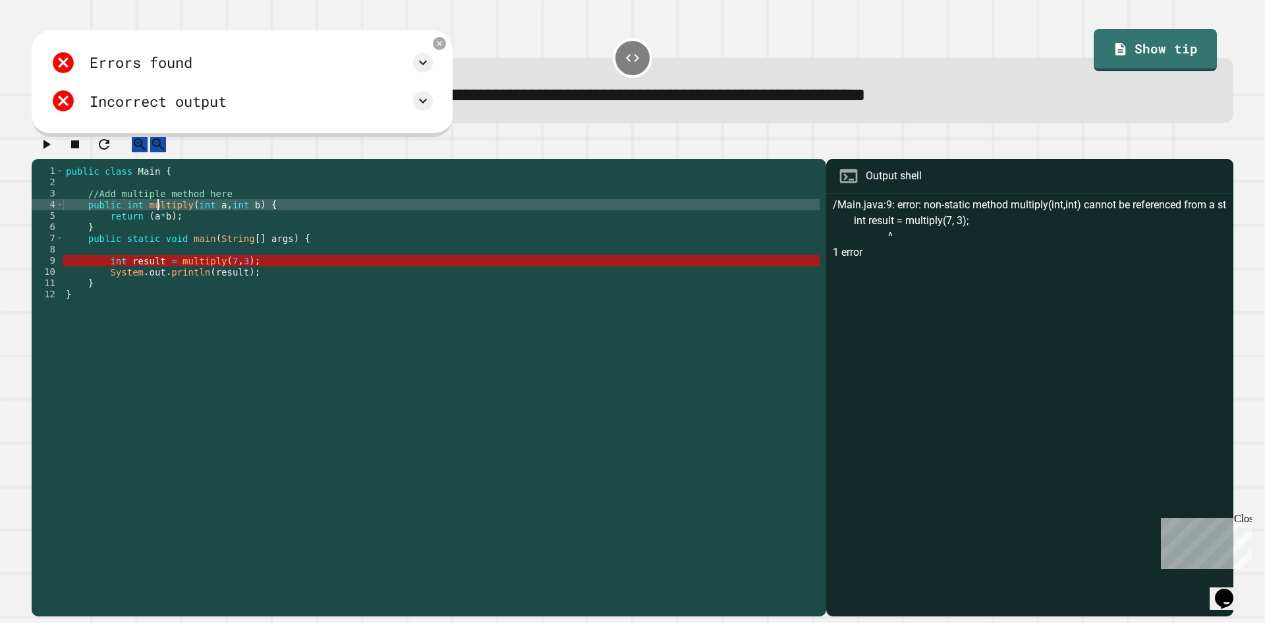
click at [121, 217] on div "public class Main { //Add multiple method here public int multiply ( int a , in…" at bounding box center [441, 378] width 757 height 426
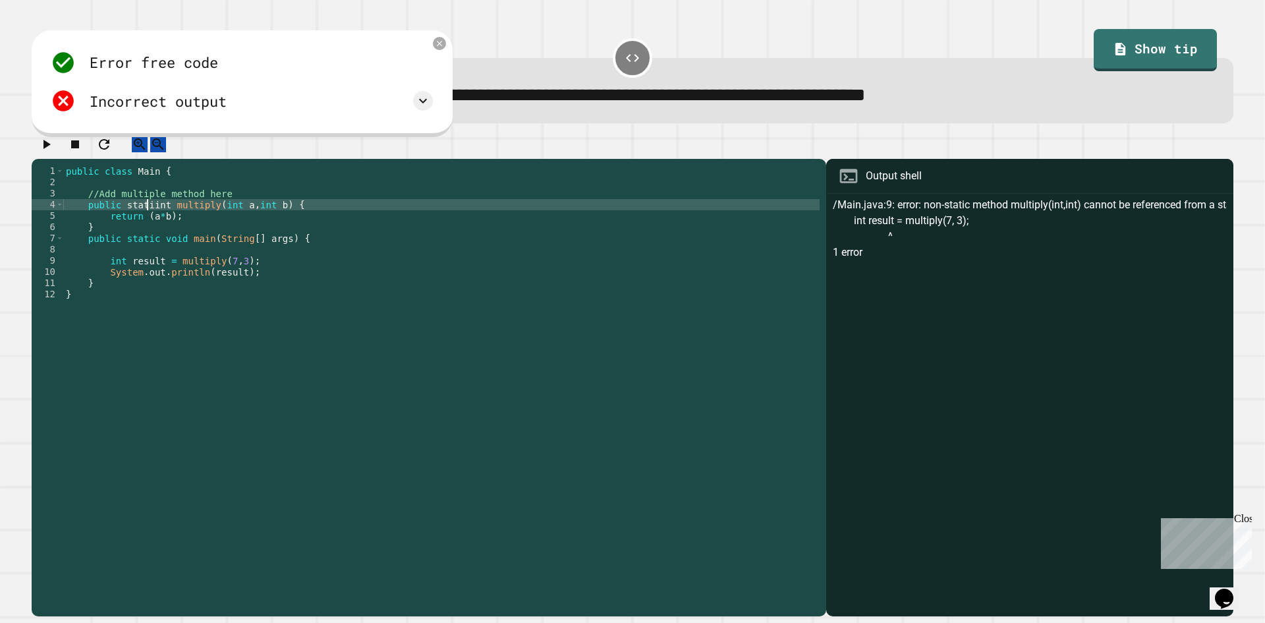
scroll to position [0, 6]
type textarea "**********"
drag, startPoint x: 56, startPoint y: 157, endPoint x: 68, endPoint y: 157, distance: 11.9
click at [54, 152] on icon "button" at bounding box center [46, 144] width 16 height 16
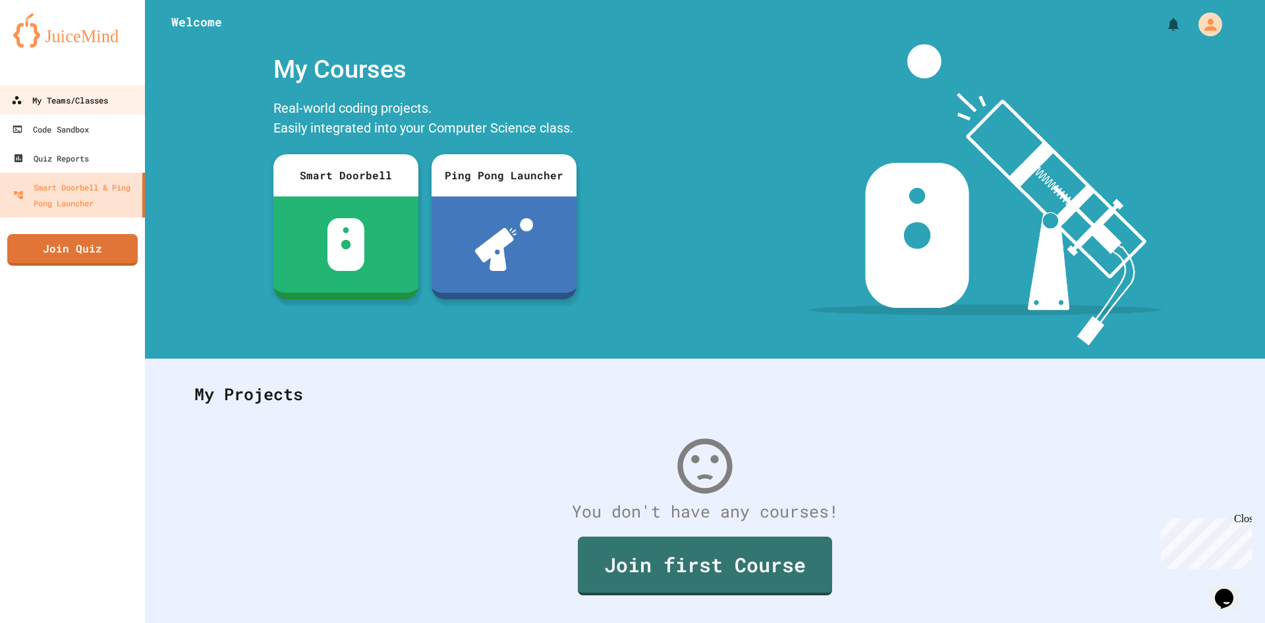
click at [55, 109] on link "My Teams/Classes" at bounding box center [73, 100] width 150 height 30
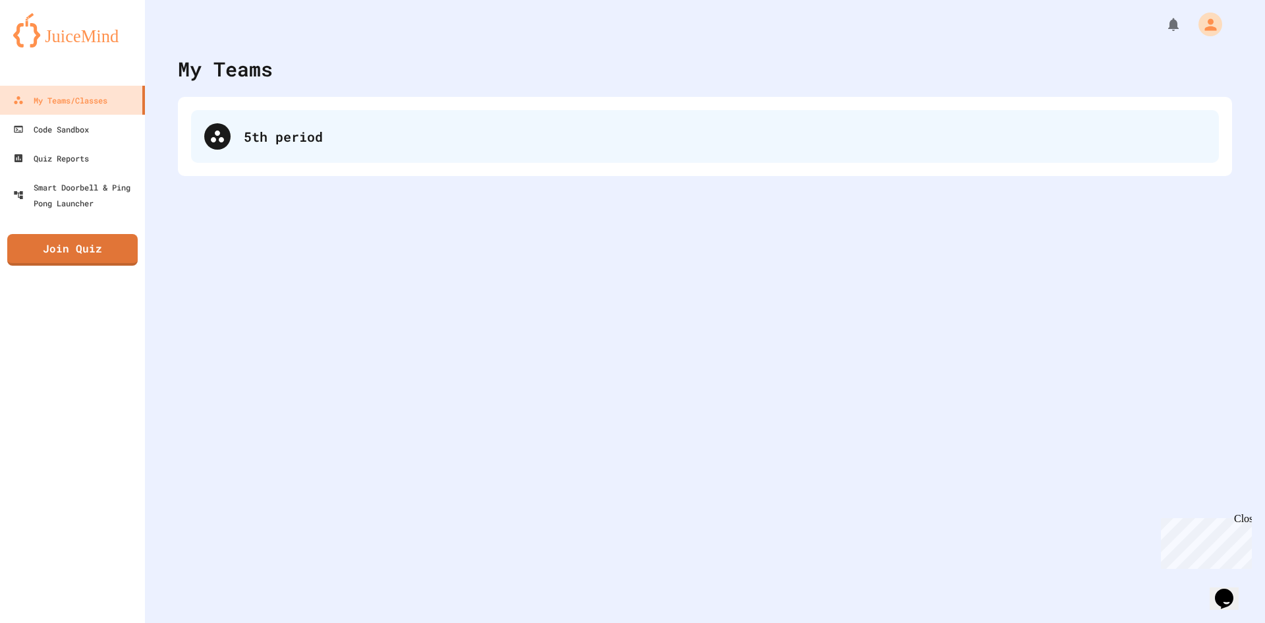
click at [302, 154] on div "5th period" at bounding box center [705, 136] width 1028 height 53
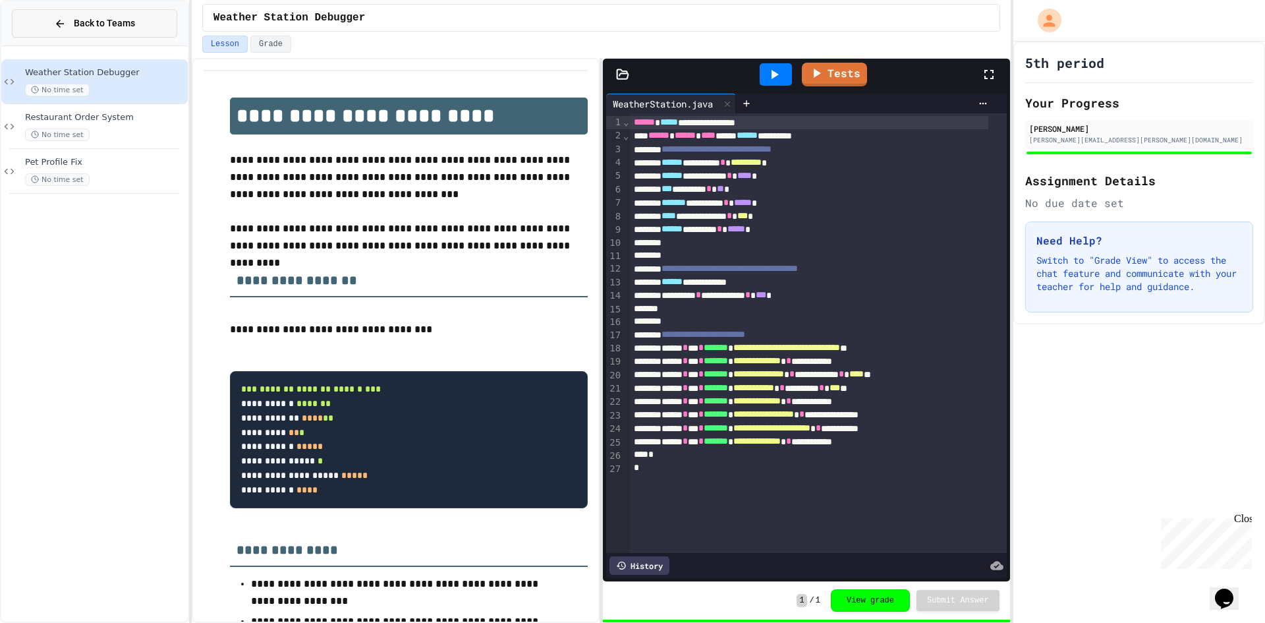
click at [94, 32] on button "Back to Teams" at bounding box center [94, 23] width 165 height 28
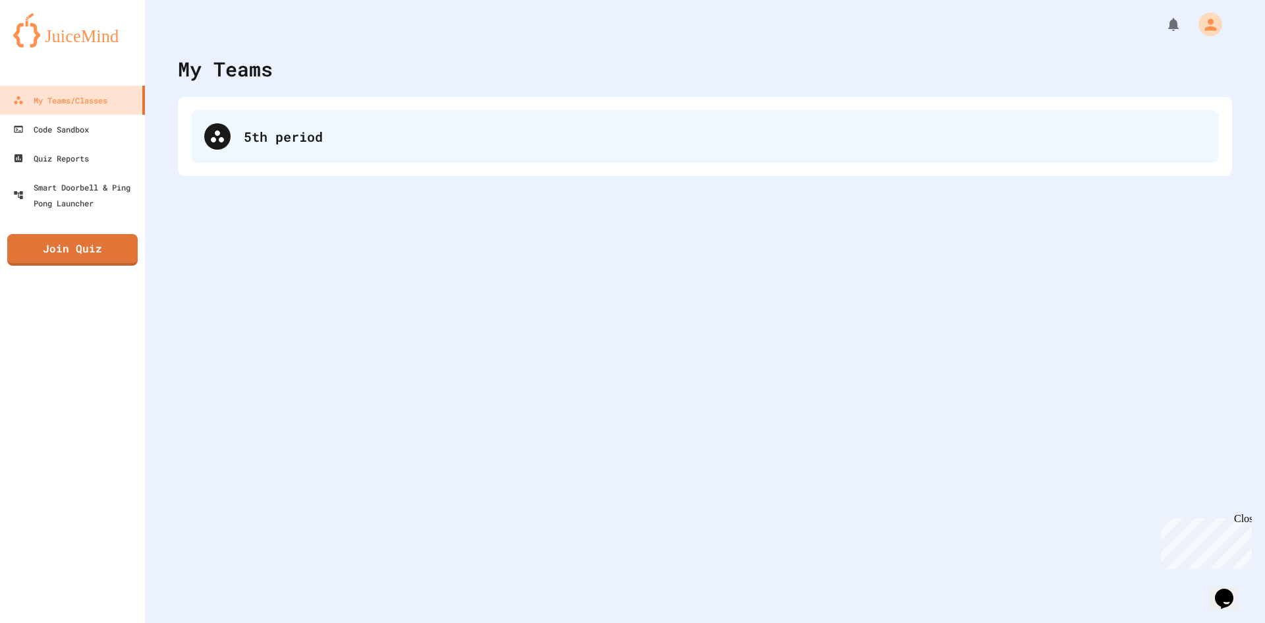
click at [229, 142] on div "5th period" at bounding box center [705, 136] width 1028 height 53
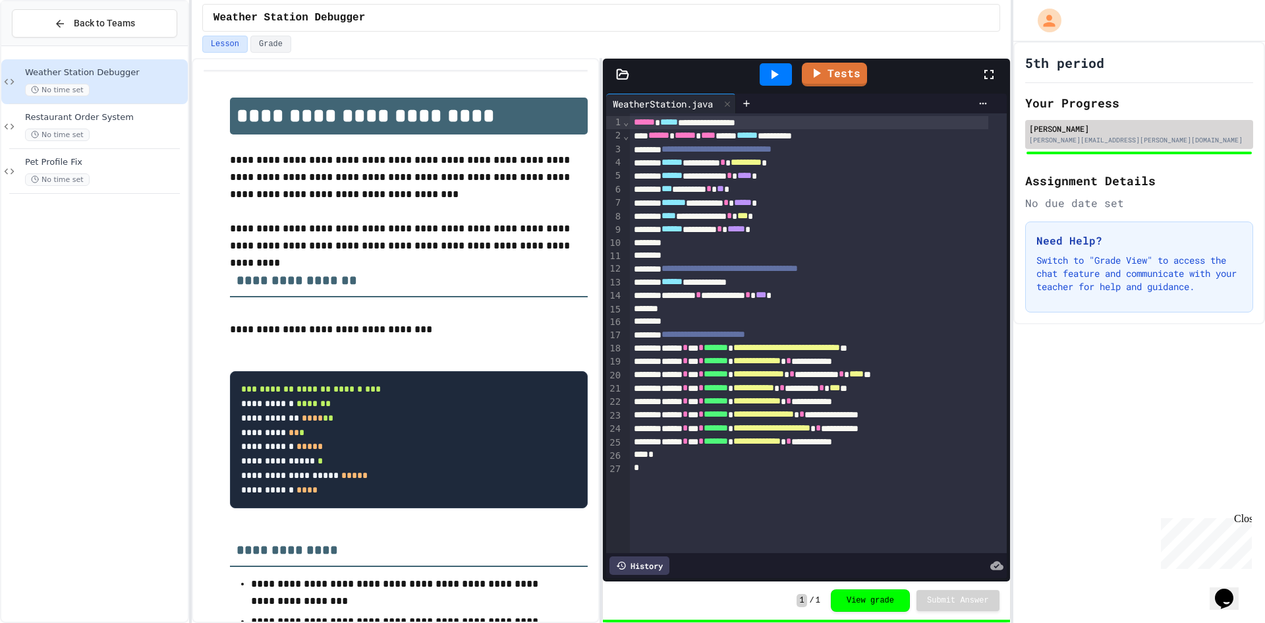
click at [1113, 134] on div "[PERSON_NAME]" at bounding box center [1139, 129] width 220 height 12
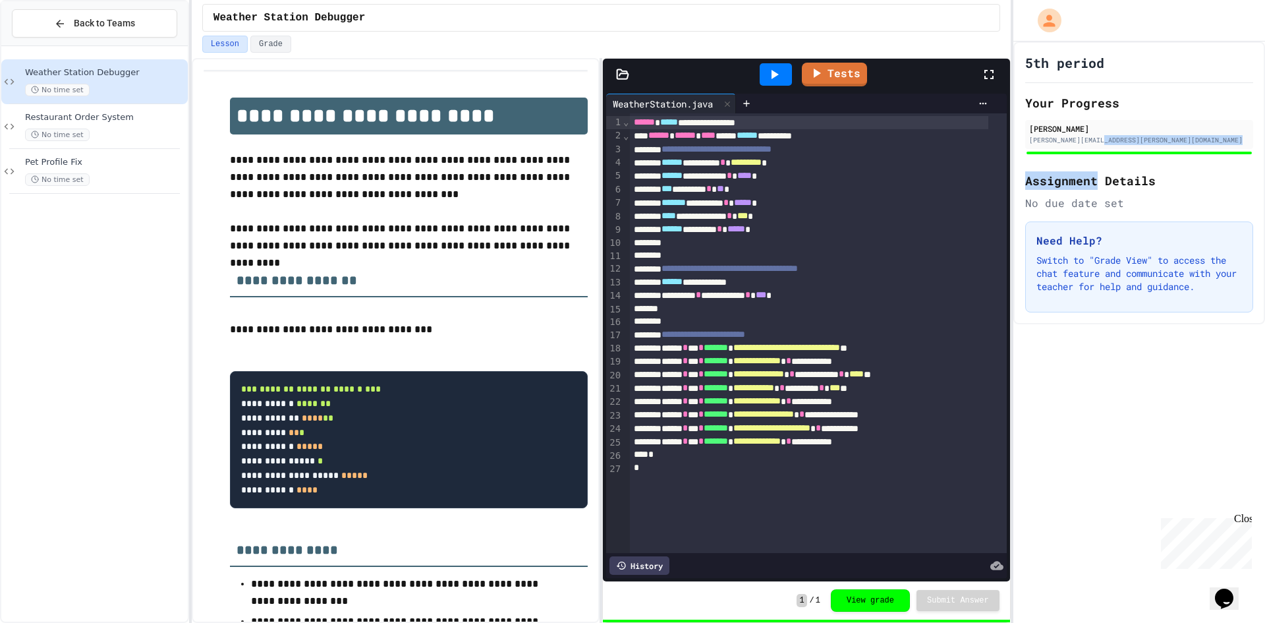
drag, startPoint x: 1105, startPoint y: 148, endPoint x: 1099, endPoint y: 158, distance: 12.1
click at [1099, 158] on div "5th period Your Progress [PERSON_NAME] [PERSON_NAME][EMAIL_ADDRESS][PERSON_NAME…" at bounding box center [1140, 183] width 252 height 283
click at [51, 30] on button "Back to Teams" at bounding box center [94, 23] width 165 height 28
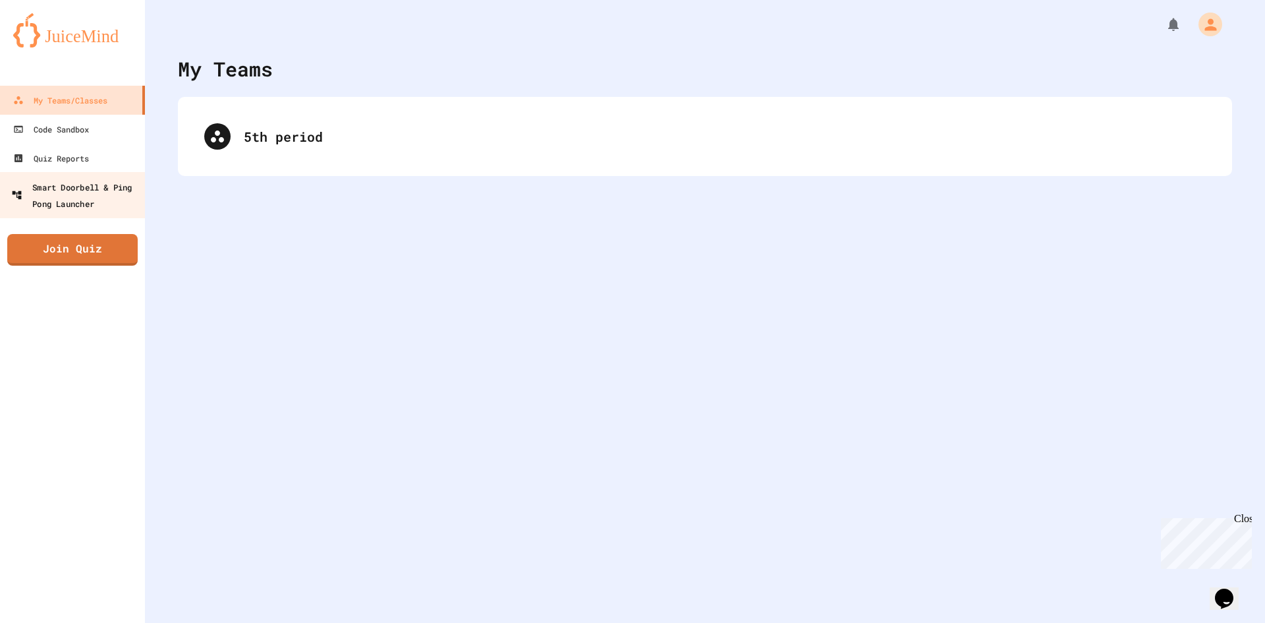
click at [60, 181] on div "Smart Doorbell & Ping Pong Launcher" at bounding box center [76, 195] width 130 height 32
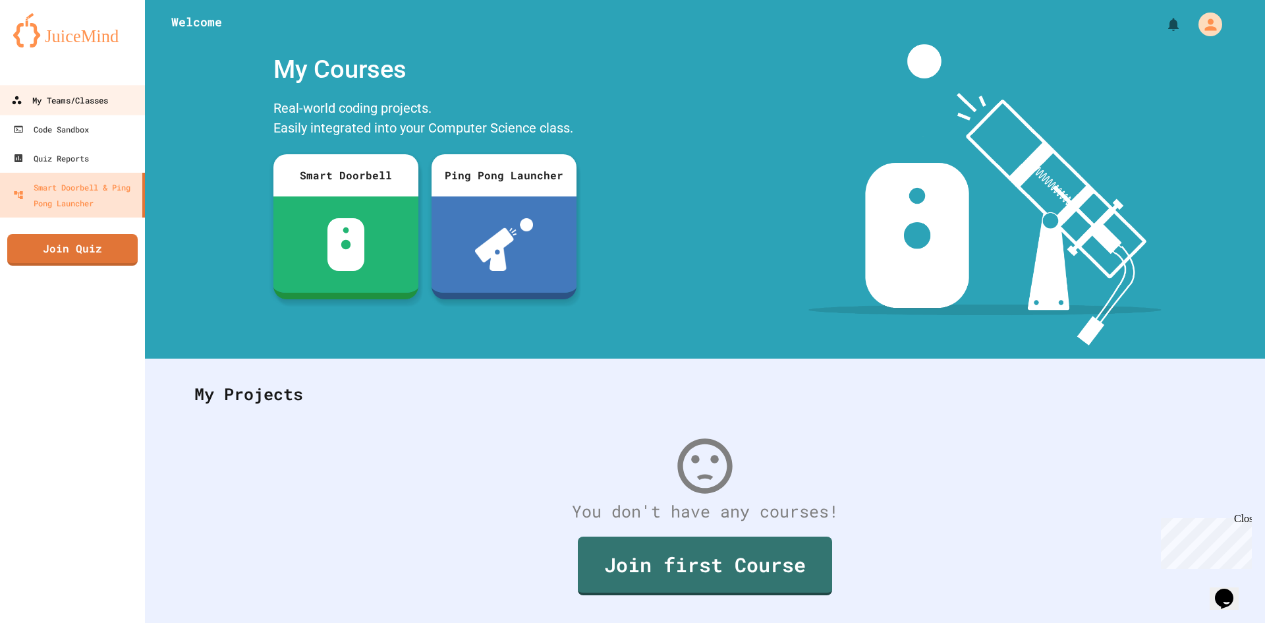
click at [108, 93] on div "My Teams/Classes" at bounding box center [59, 100] width 97 height 16
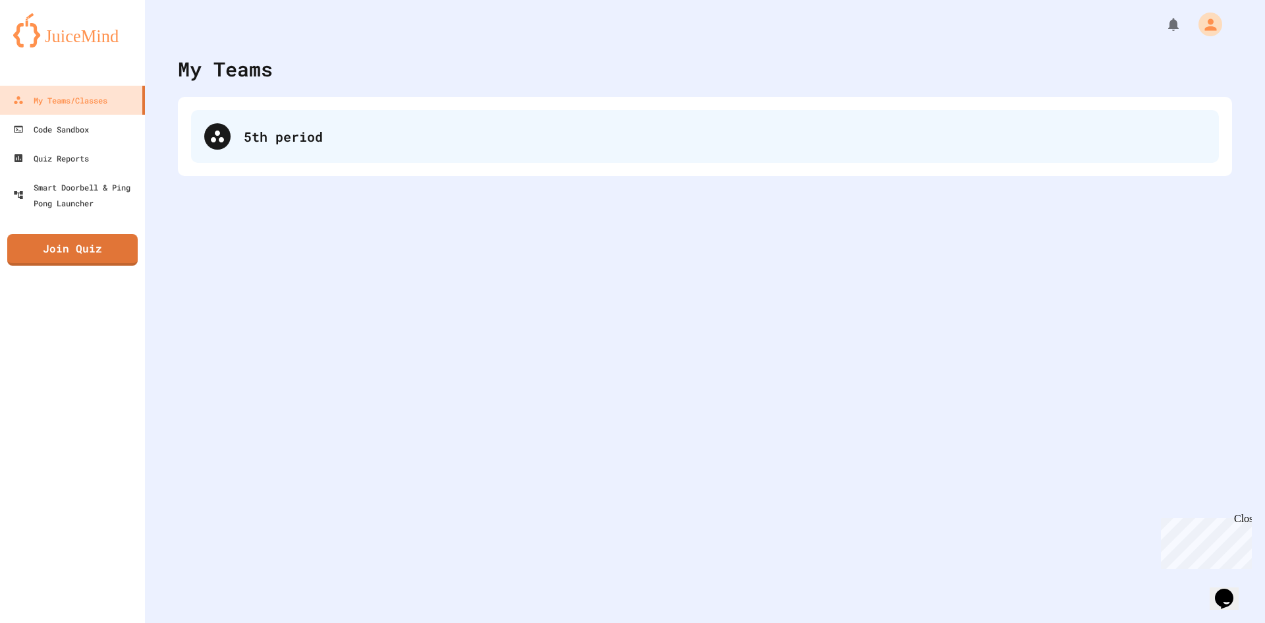
click at [326, 153] on div "5th period" at bounding box center [705, 136] width 1028 height 53
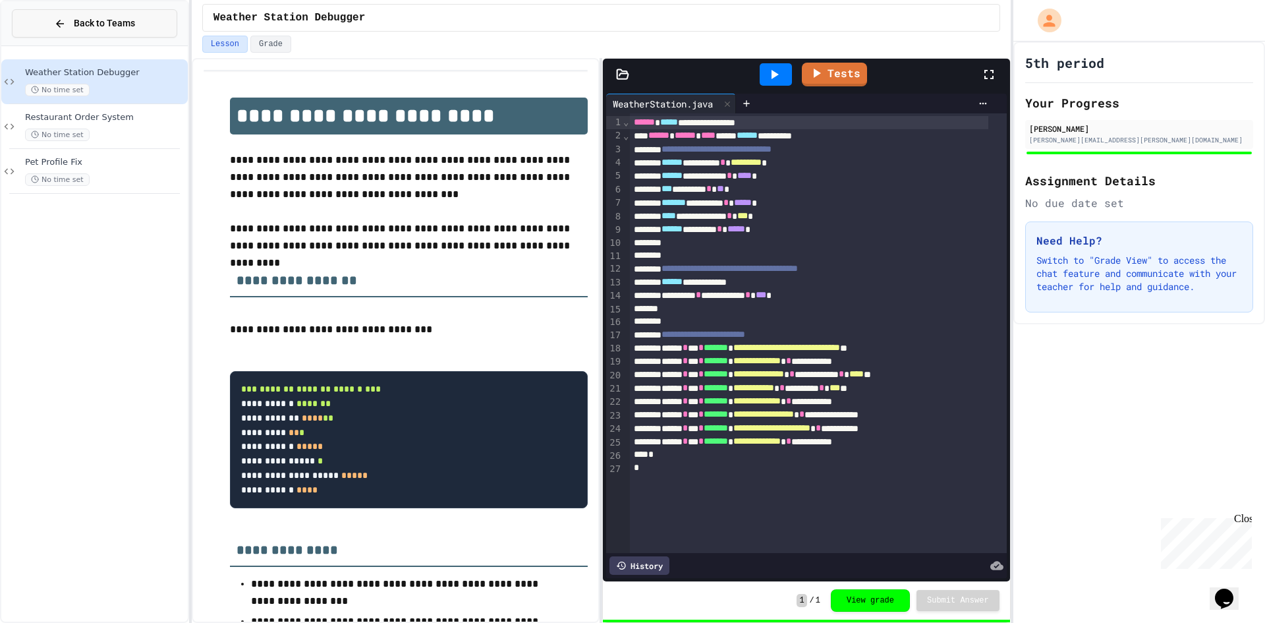
click at [115, 32] on button "Back to Teams" at bounding box center [94, 23] width 165 height 28
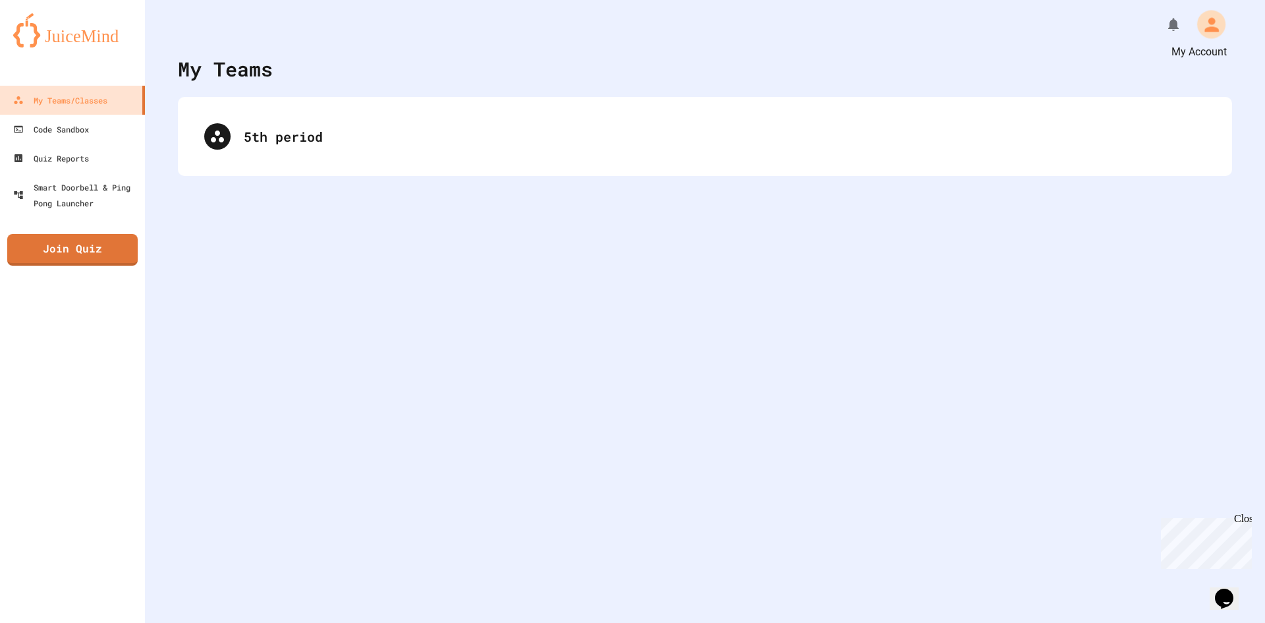
click at [1202, 24] on icon "My Account" at bounding box center [1211, 24] width 21 height 21
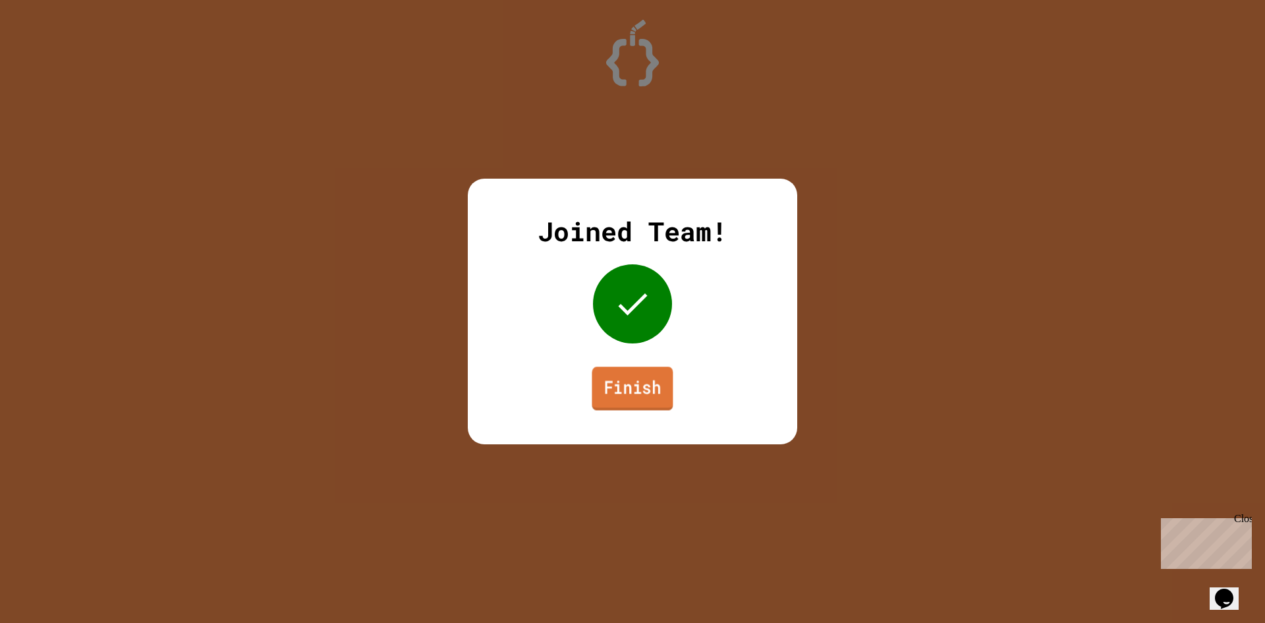
click at [648, 382] on link "Finish" at bounding box center [632, 387] width 81 height 43
